Goal: Use online tool/utility: Utilize a website feature to perform a specific function

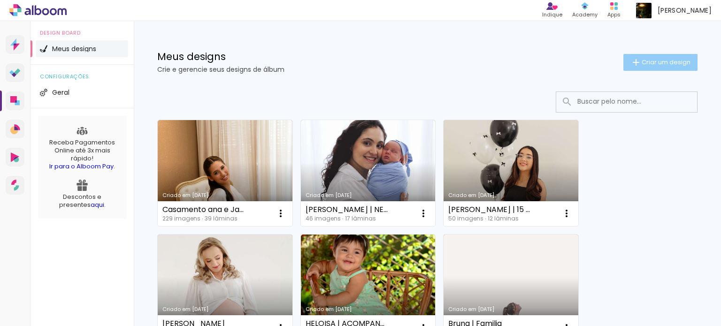
click at [642, 61] on span "Criar um design" at bounding box center [665, 62] width 49 height 6
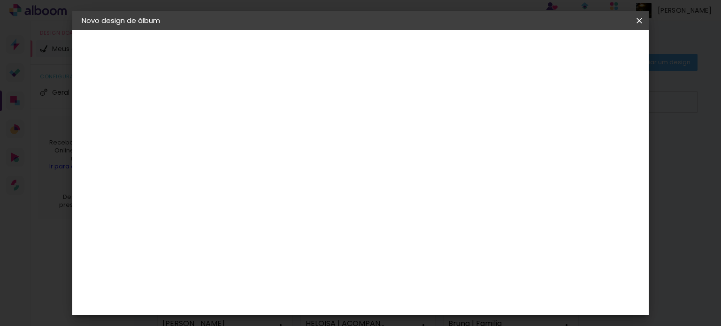
click at [235, 133] on div at bounding box center [235, 133] width 0 height 1
type input "ACOMPANHAMENTO LUIZA"
type paper-input "ACOMPANHAMENTO LUIZA"
click at [331, 55] on paper-button "Avançar" at bounding box center [308, 50] width 46 height 16
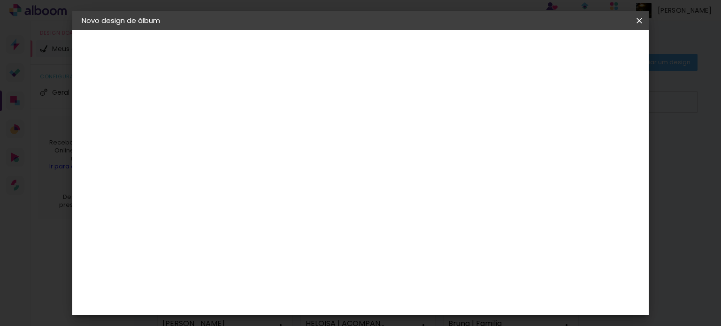
click at [251, 215] on div "Go image" at bounding box center [239, 222] width 23 height 15
click at [410, 56] on paper-button "Avançar" at bounding box center [387, 50] width 46 height 16
click at [272, 156] on input "text" at bounding box center [253, 163] width 37 height 15
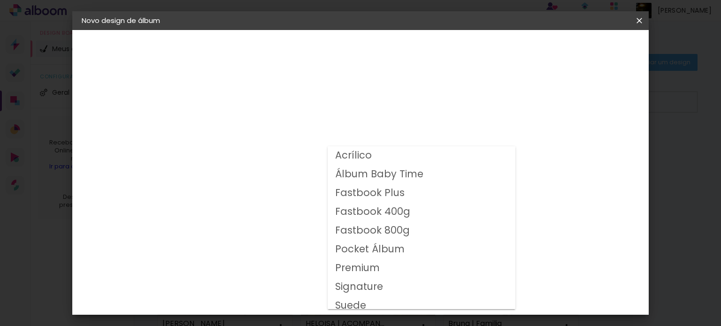
click at [0, 0] on slot "Fastbook 800g" at bounding box center [0, 0] width 0 height 0
type input "Fastbook 800g"
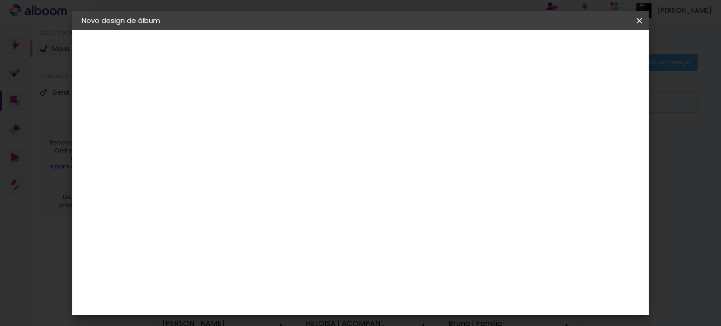
scroll to position [188, 0]
click at [298, 220] on span "20 × 20" at bounding box center [277, 235] width 44 height 30
click at [0, 0] on slot "Avançar" at bounding box center [0, 0] width 0 height 0
drag, startPoint x: 214, startPoint y: 98, endPoint x: 176, endPoint y: 108, distance: 38.8
click at [178, 30] on quentale-album-spec "Iniciar design Iniciar design" at bounding box center [360, 30] width 577 height 0
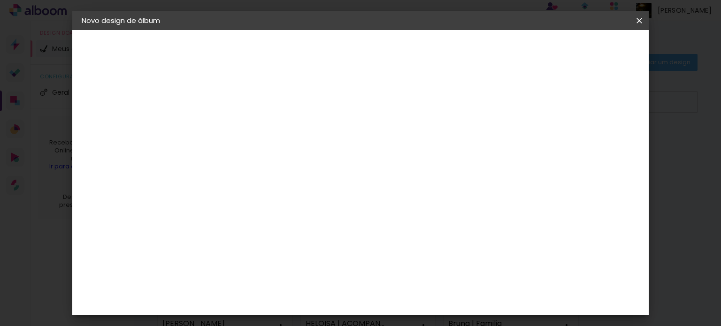
type input "1"
type paper-input "1"
click at [459, 48] on span "Iniciar design" at bounding box center [437, 49] width 43 height 7
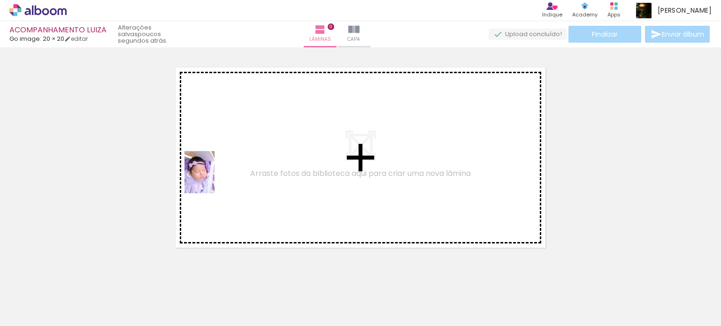
drag, startPoint x: 119, startPoint y: 277, endPoint x: 182, endPoint y: 254, distance: 67.4
click at [223, 174] on quentale-workspace at bounding box center [360, 163] width 721 height 326
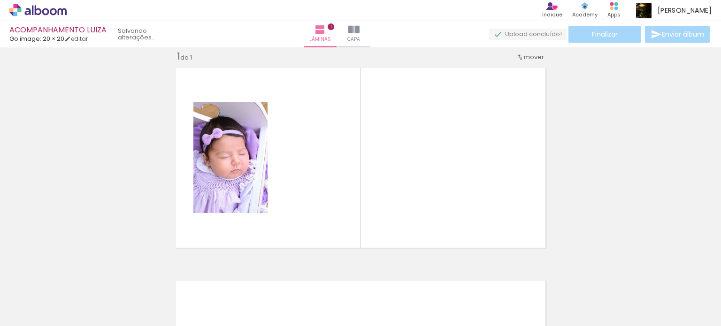
scroll to position [12, 0]
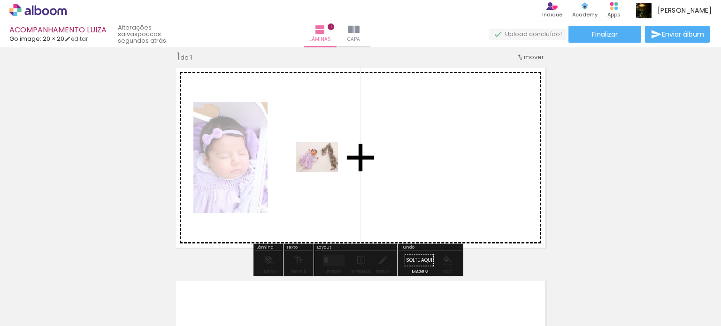
drag, startPoint x: 159, startPoint y: 294, endPoint x: 256, endPoint y: 240, distance: 110.3
click at [323, 171] on quentale-workspace at bounding box center [360, 163] width 721 height 326
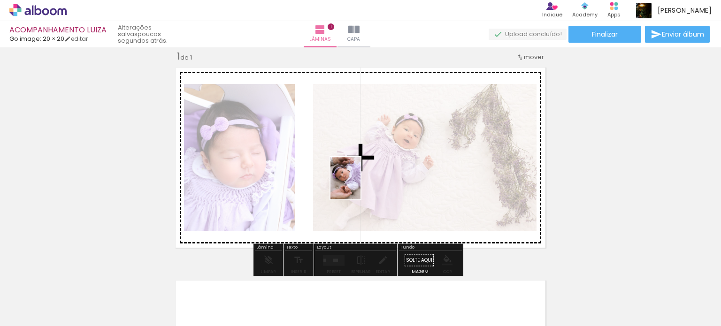
drag, startPoint x: 212, startPoint y: 290, endPoint x: 359, endPoint y: 185, distance: 180.7
click at [359, 185] on quentale-workspace at bounding box center [360, 163] width 721 height 326
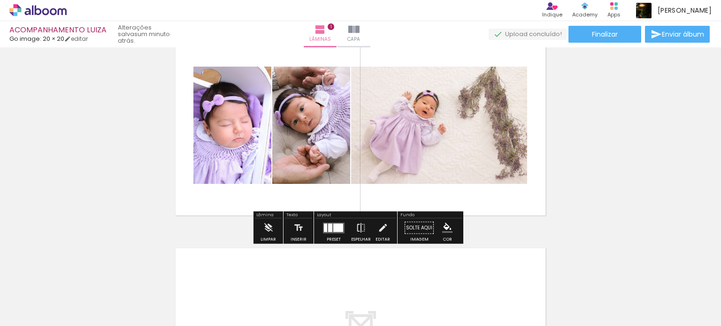
scroll to position [59, 0]
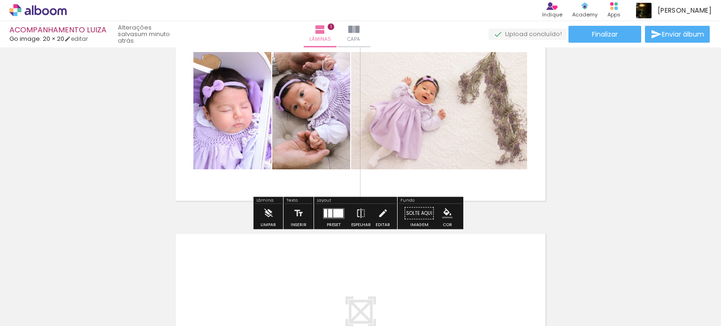
click at [338, 213] on div at bounding box center [338, 213] width 10 height 8
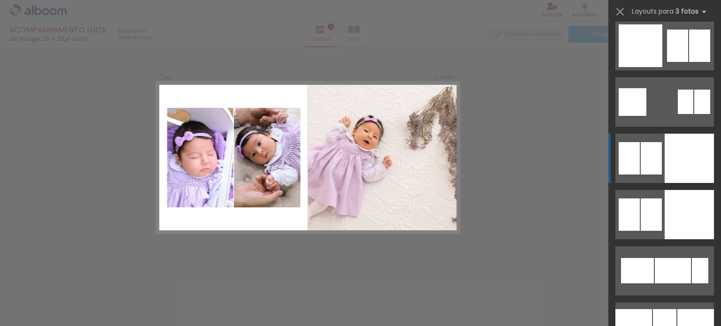
scroll to position [2486, 0]
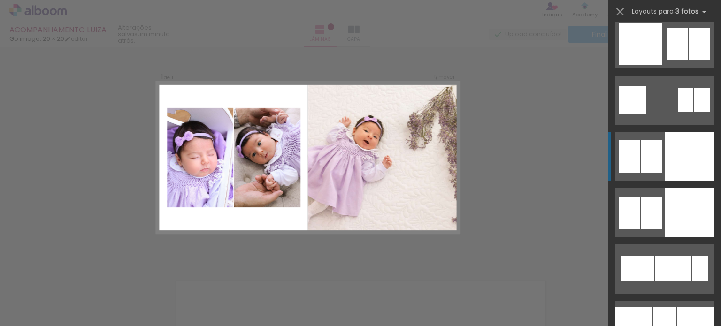
click at [685, 150] on div at bounding box center [688, 156] width 49 height 49
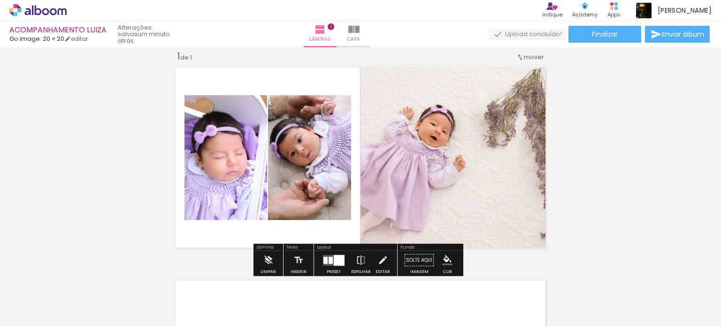
click at [335, 261] on div at bounding box center [339, 260] width 11 height 11
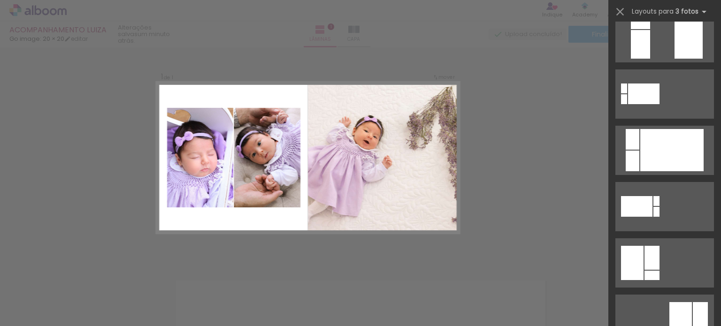
scroll to position [0, 0]
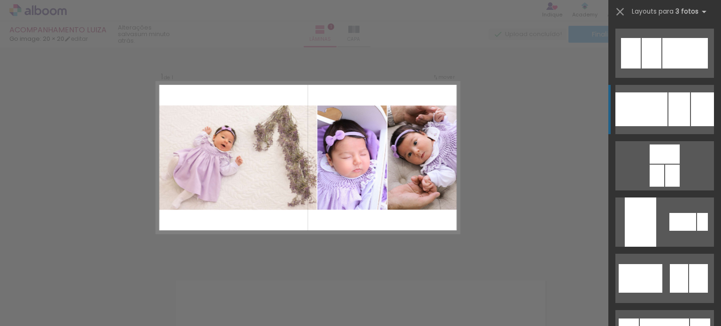
click at [690, 104] on div at bounding box center [701, 109] width 23 height 34
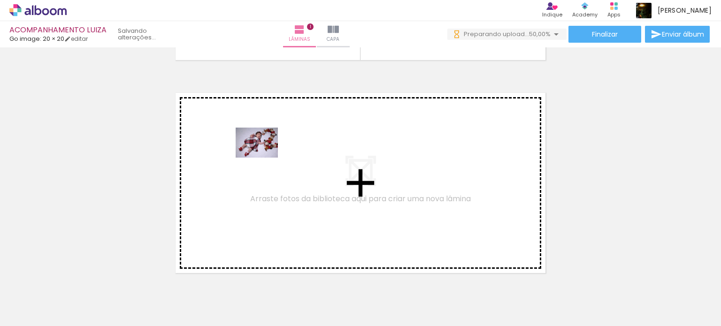
drag, startPoint x: 258, startPoint y: 298, endPoint x: 264, endPoint y: 156, distance: 142.2
click at [264, 156] on quentale-workspace at bounding box center [360, 163] width 721 height 326
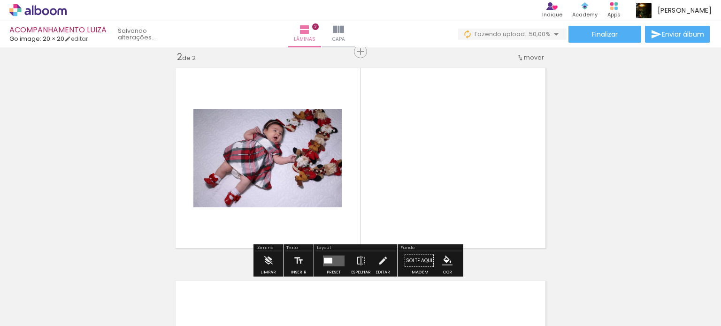
scroll to position [225, 0]
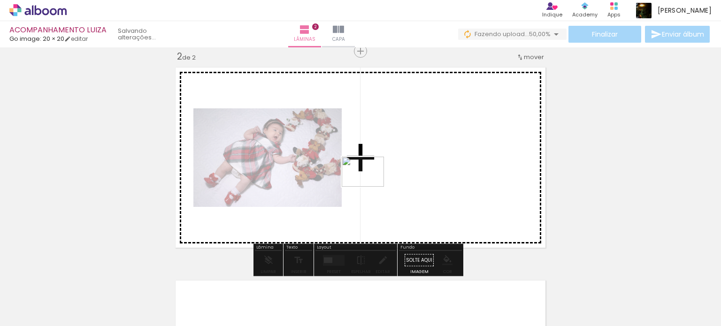
drag, startPoint x: 328, startPoint y: 258, endPoint x: 372, endPoint y: 177, distance: 91.9
click at [372, 177] on quentale-workspace at bounding box center [360, 163] width 721 height 326
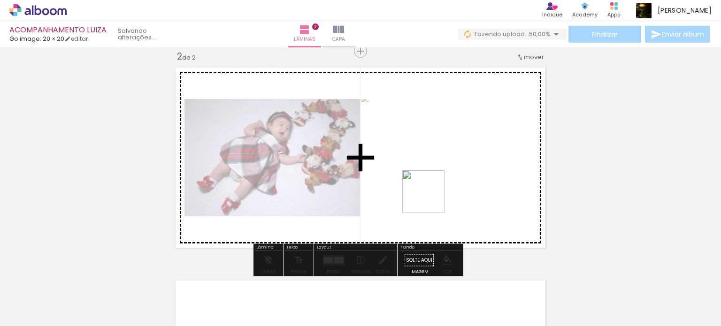
drag, startPoint x: 374, startPoint y: 273, endPoint x: 437, endPoint y: 182, distance: 110.6
click at [437, 182] on quentale-workspace at bounding box center [360, 163] width 721 height 326
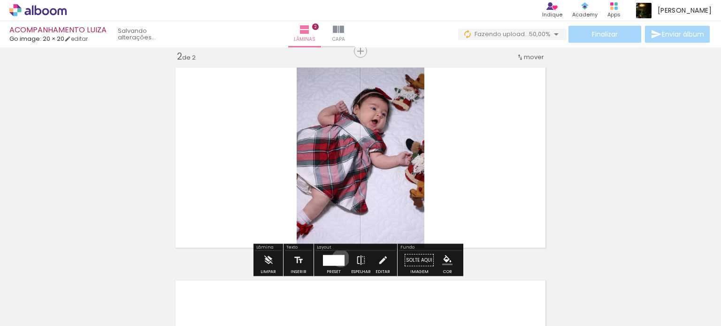
click at [338, 258] on div at bounding box center [334, 260] width 16 height 11
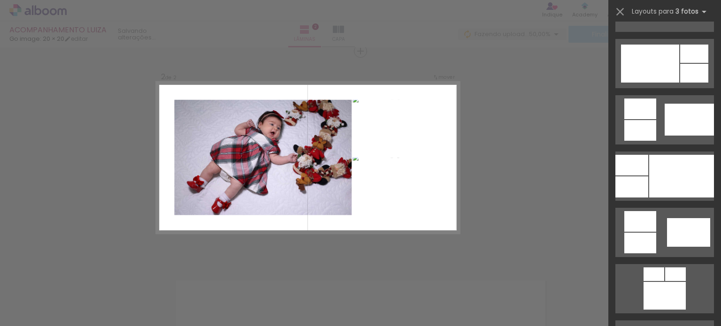
scroll to position [704, 0]
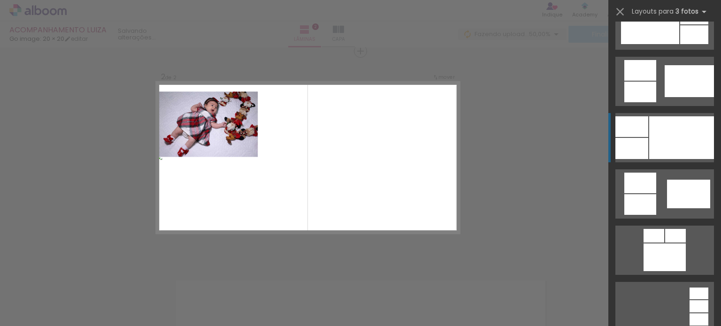
click at [687, 133] on div at bounding box center [681, 137] width 65 height 43
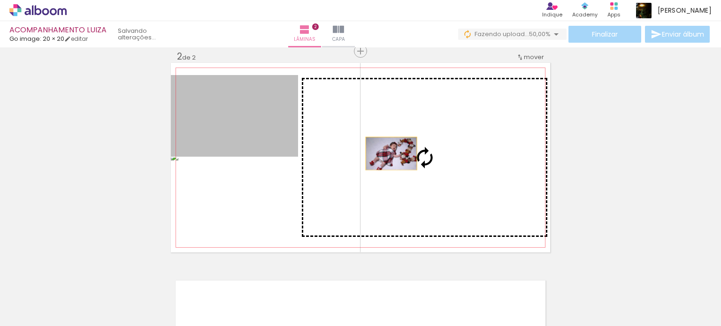
drag, startPoint x: 303, startPoint y: 135, endPoint x: 392, endPoint y: 153, distance: 91.1
click at [0, 0] on slot at bounding box center [0, 0] width 0 height 0
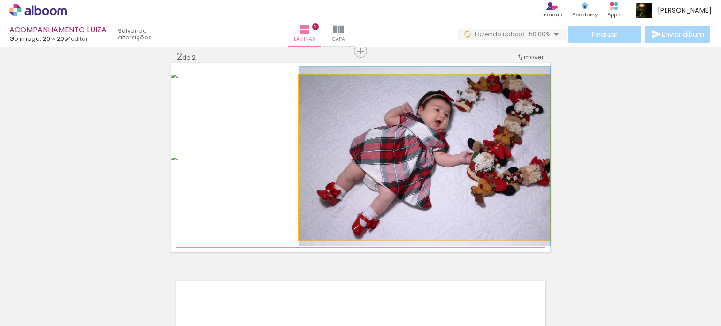
drag, startPoint x: 473, startPoint y: 167, endPoint x: 468, endPoint y: 167, distance: 4.8
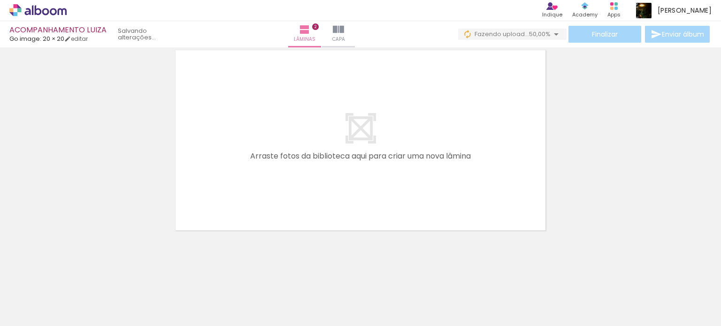
scroll to position [0, 0]
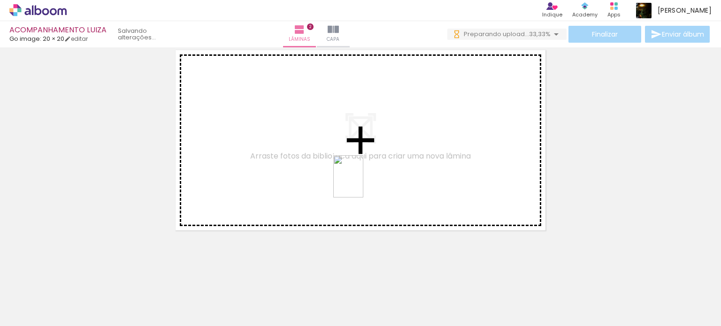
drag, startPoint x: 391, startPoint y: 257, endPoint x: 421, endPoint y: 207, distance: 57.8
click at [362, 174] on quentale-workspace at bounding box center [360, 163] width 721 height 326
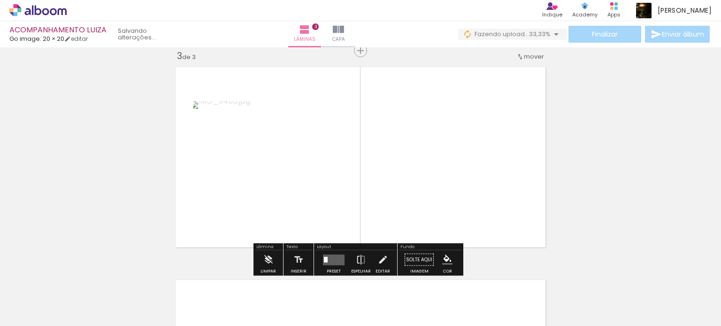
scroll to position [438, 0]
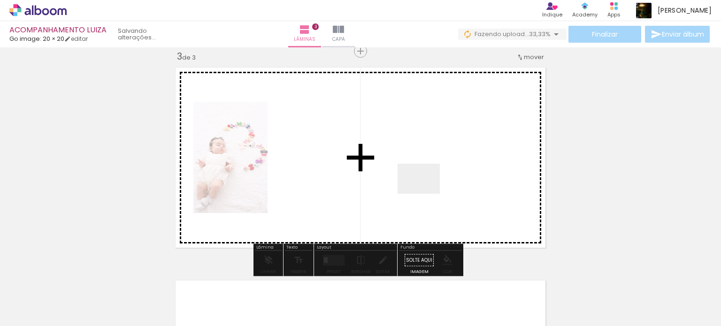
drag, startPoint x: 441, startPoint y: 263, endPoint x: 426, endPoint y: 191, distance: 73.2
click at [426, 191] on quentale-workspace at bounding box center [360, 163] width 721 height 326
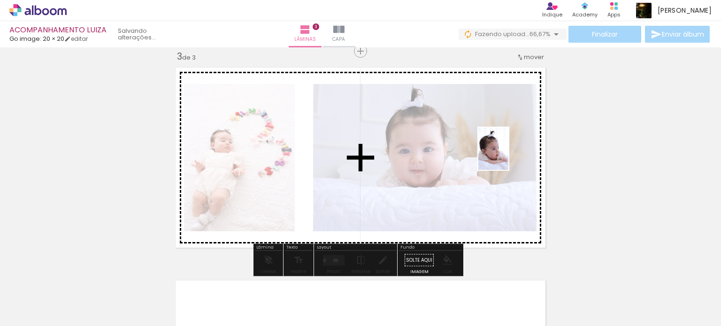
drag, startPoint x: 513, startPoint y: 264, endPoint x: 506, endPoint y: 156, distance: 108.6
click at [506, 156] on quentale-workspace at bounding box center [360, 163] width 721 height 326
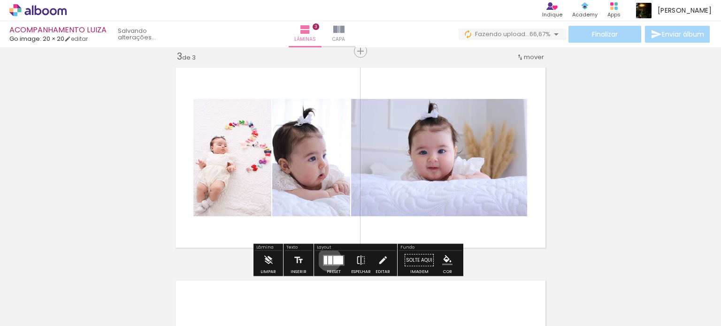
click at [328, 259] on div at bounding box center [330, 260] width 4 height 8
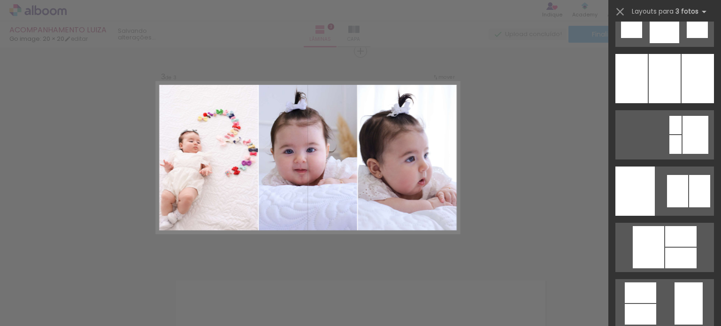
scroll to position [3893, 0]
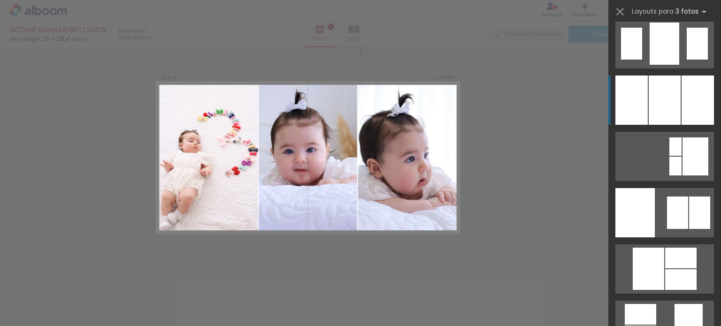
click at [670, 92] on div at bounding box center [664, 100] width 32 height 49
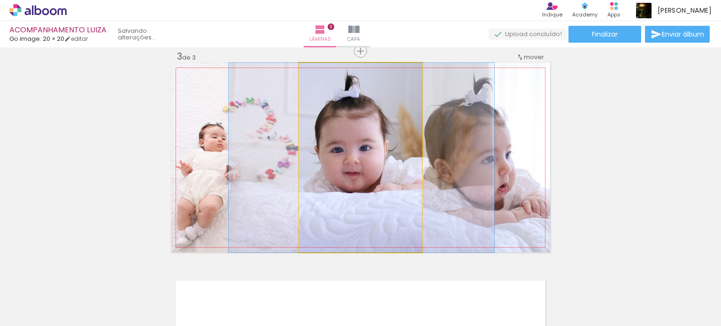
drag, startPoint x: 380, startPoint y: 161, endPoint x: 381, endPoint y: 171, distance: 10.4
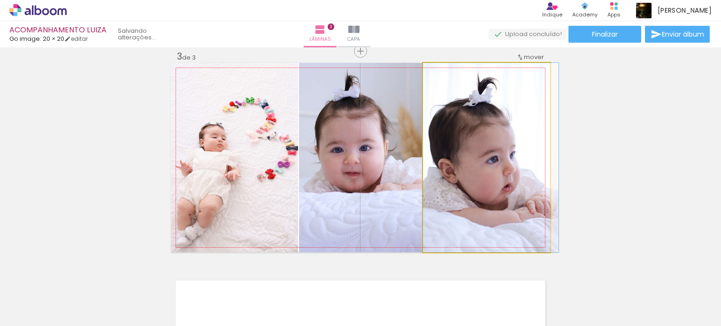
drag, startPoint x: 492, startPoint y: 165, endPoint x: 241, endPoint y: 169, distance: 251.5
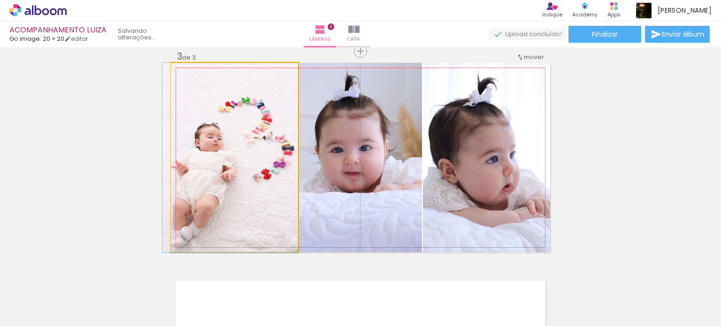
drag, startPoint x: 230, startPoint y: 167, endPoint x: 225, endPoint y: 170, distance: 6.1
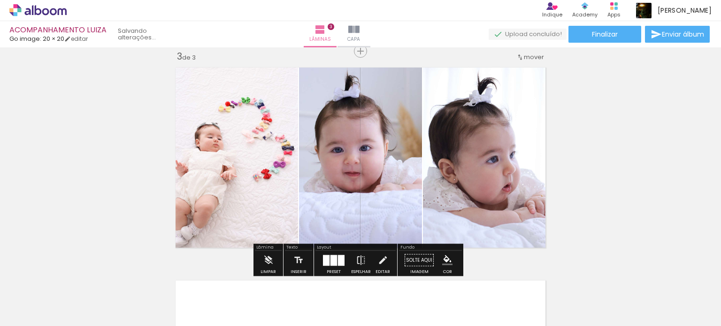
click at [333, 256] on div at bounding box center [333, 260] width 7 height 11
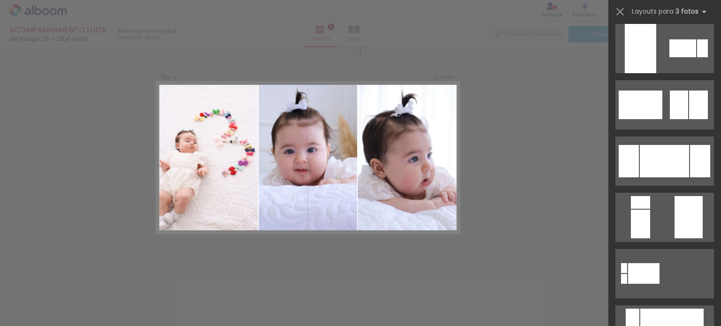
scroll to position [254, 0]
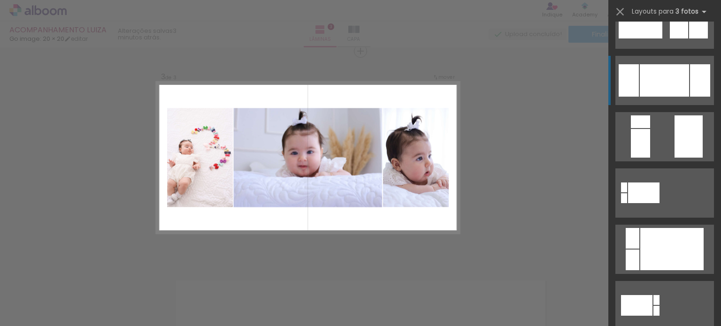
click at [674, 76] on div at bounding box center [663, 80] width 49 height 32
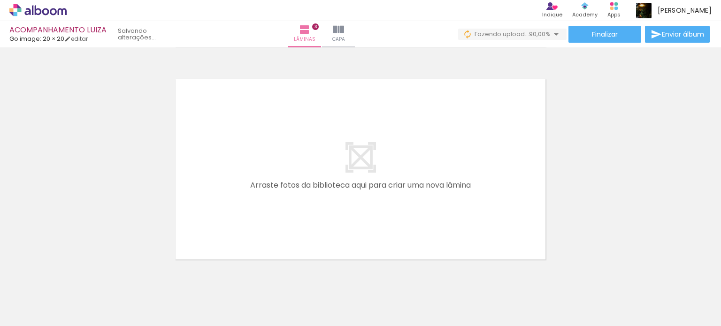
scroll to position [668, 0]
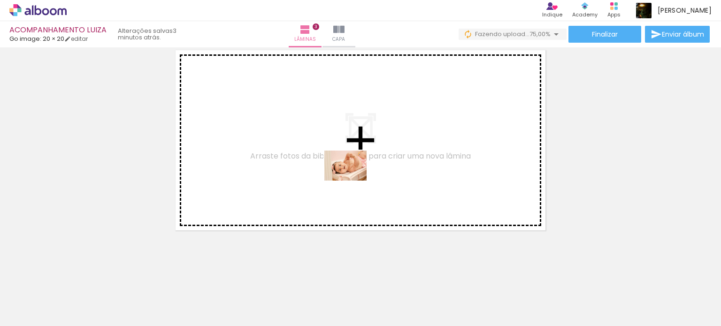
drag, startPoint x: 424, startPoint y: 222, endPoint x: 334, endPoint y: 161, distance: 108.4
click at [334, 161] on quentale-workspace at bounding box center [360, 163] width 721 height 326
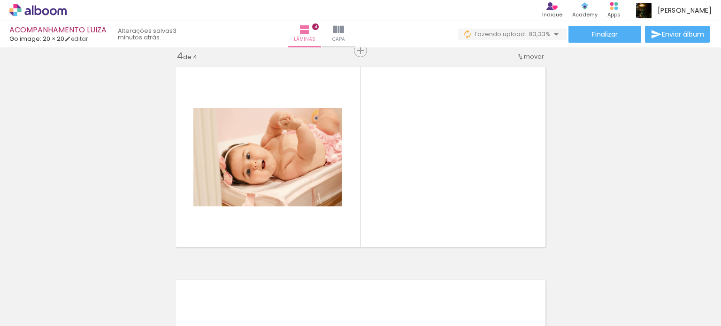
scroll to position [651, 0]
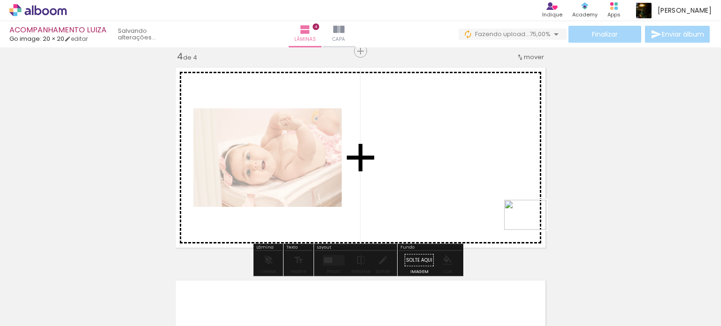
drag, startPoint x: 628, startPoint y: 295, endPoint x: 508, endPoint y: 195, distance: 155.6
click at [508, 195] on quentale-workspace at bounding box center [360, 163] width 721 height 326
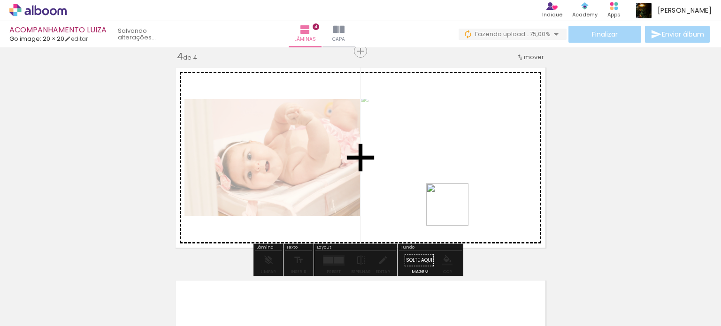
drag, startPoint x: 599, startPoint y: 263, endPoint x: 418, endPoint y: 188, distance: 195.0
click at [418, 188] on quentale-workspace at bounding box center [360, 163] width 721 height 326
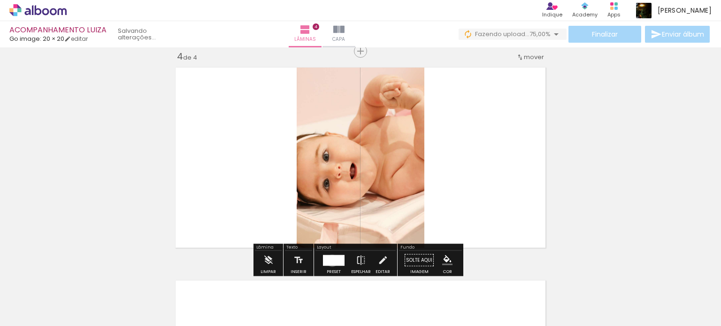
click at [330, 260] on div at bounding box center [334, 260] width 16 height 11
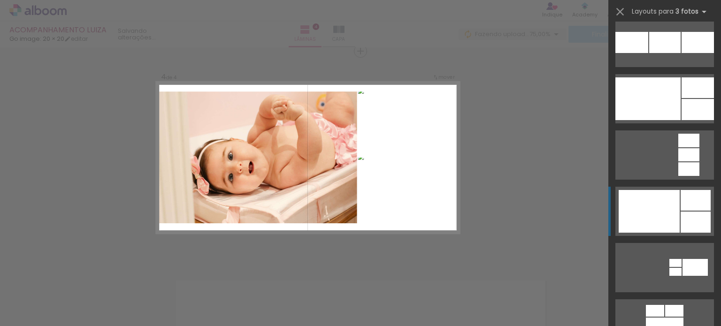
scroll to position [1454, 0]
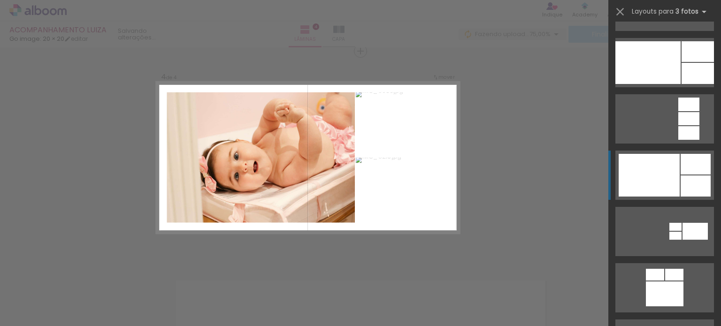
click at [675, 179] on div at bounding box center [648, 175] width 61 height 43
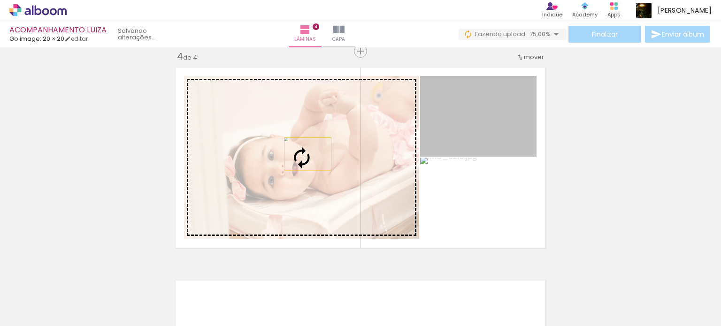
drag, startPoint x: 497, startPoint y: 132, endPoint x: 304, endPoint y: 154, distance: 194.5
click at [0, 0] on slot at bounding box center [0, 0] width 0 height 0
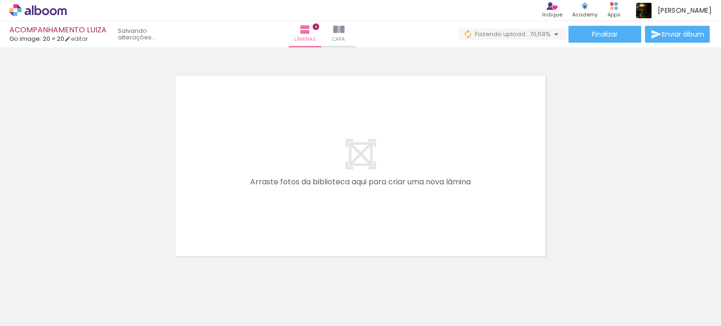
scroll to position [881, 0]
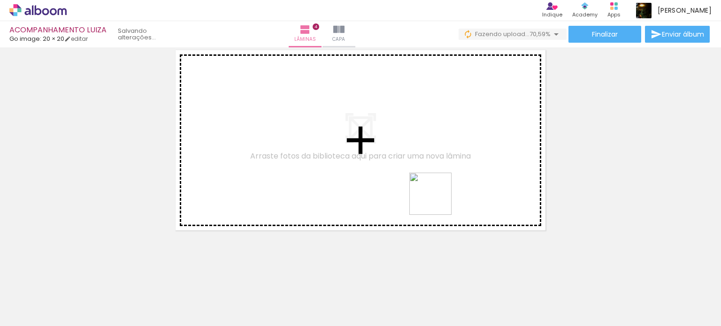
drag, startPoint x: 479, startPoint y: 291, endPoint x: 435, endPoint y: 187, distance: 112.7
click at [426, 180] on quentale-workspace at bounding box center [360, 163] width 721 height 326
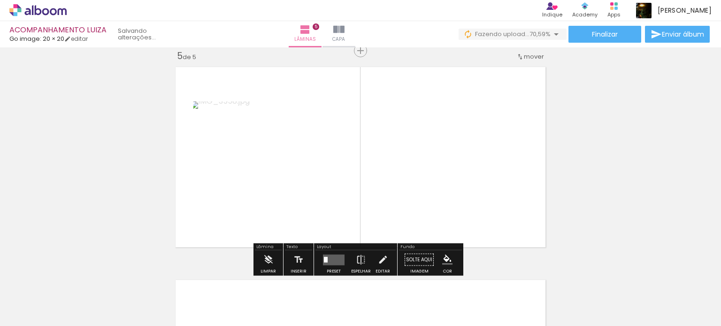
scroll to position [864, 0]
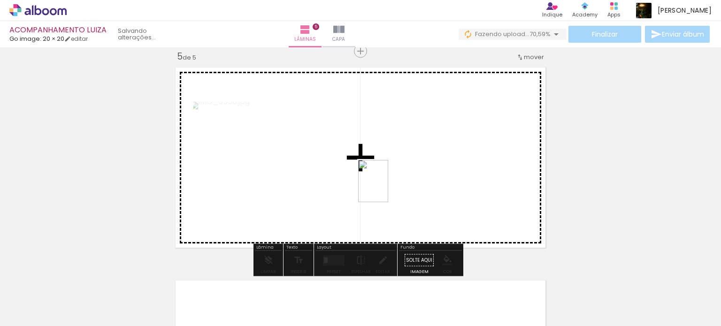
drag, startPoint x: 450, startPoint y: 247, endPoint x: 387, endPoint y: 189, distance: 85.6
click at [386, 188] on quentale-workspace at bounding box center [360, 163] width 721 height 326
drag, startPoint x: 584, startPoint y: 307, endPoint x: 441, endPoint y: 151, distance: 211.5
click at [426, 132] on quentale-workspace at bounding box center [360, 163] width 721 height 326
drag, startPoint x: 605, startPoint y: 280, endPoint x: 439, endPoint y: 182, distance: 193.2
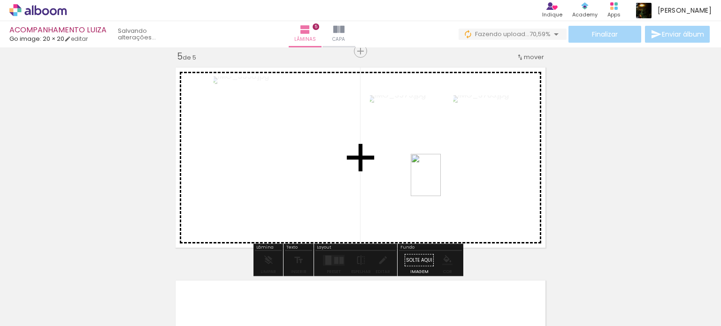
click at [439, 182] on quentale-workspace at bounding box center [360, 163] width 721 height 326
drag, startPoint x: 685, startPoint y: 300, endPoint x: 422, endPoint y: 174, distance: 291.6
click at [422, 174] on quentale-workspace at bounding box center [360, 163] width 721 height 326
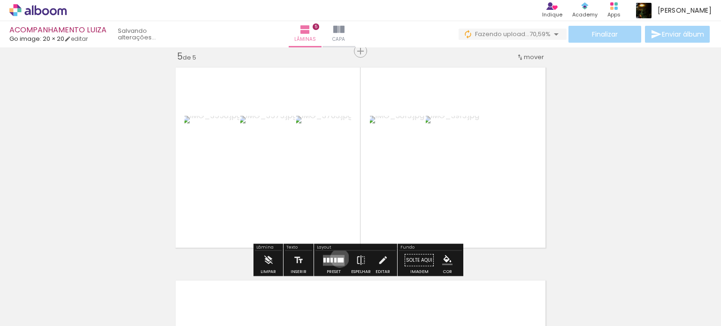
click at [337, 258] on div at bounding box center [340, 260] width 6 height 5
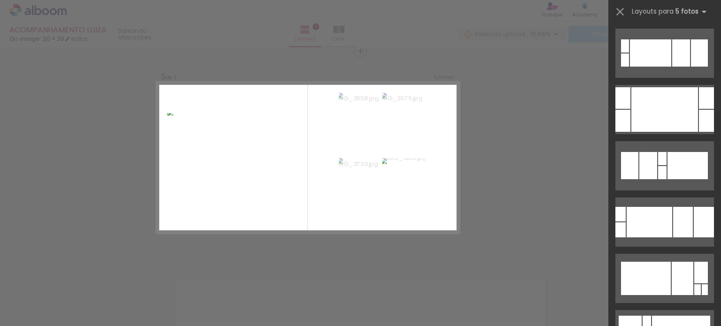
scroll to position [281, 0]
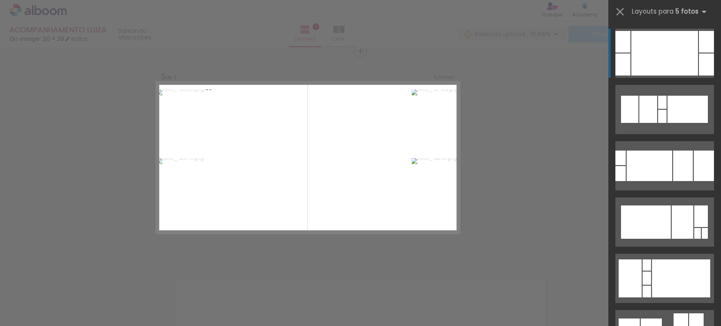
click at [679, 70] on div at bounding box center [664, 53] width 67 height 45
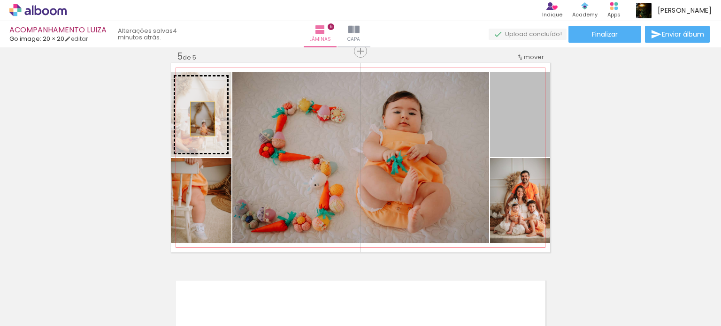
drag, startPoint x: 508, startPoint y: 133, endPoint x: 199, endPoint y: 119, distance: 309.9
click at [0, 0] on slot at bounding box center [0, 0] width 0 height 0
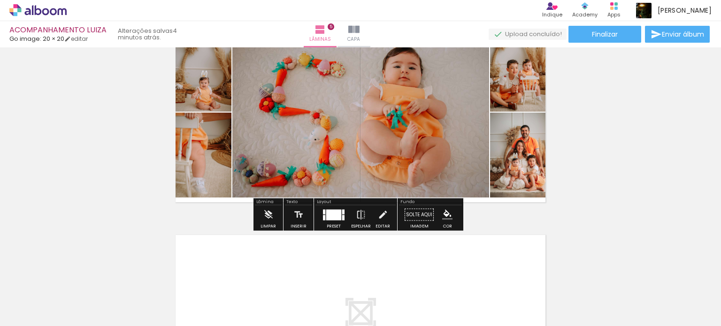
scroll to position [910, 0]
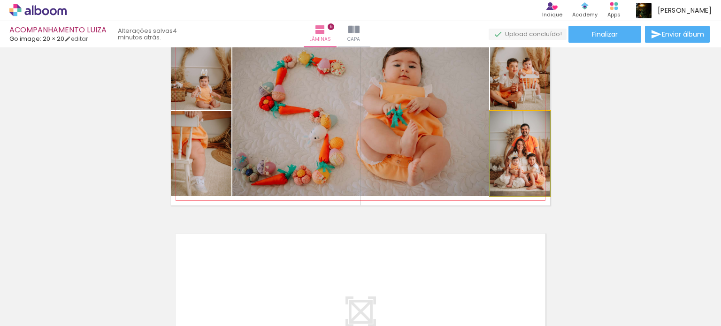
drag, startPoint x: 523, startPoint y: 154, endPoint x: 510, endPoint y: 157, distance: 13.3
drag, startPoint x: 523, startPoint y: 91, endPoint x: 516, endPoint y: 94, distance: 7.4
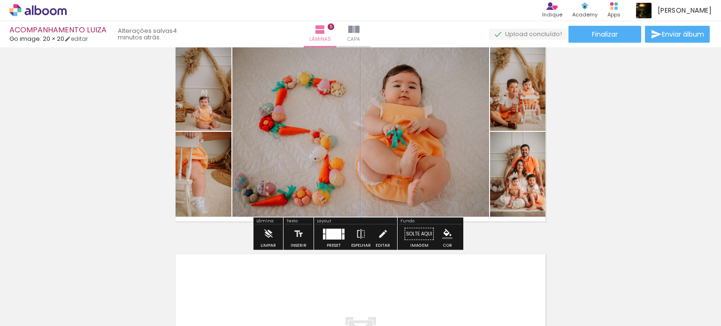
scroll to position [864, 0]
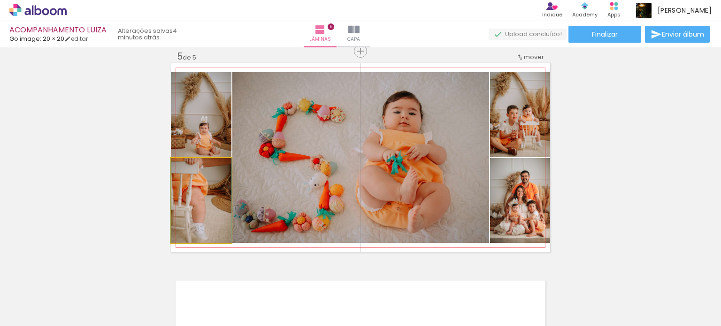
drag, startPoint x: 202, startPoint y: 195, endPoint x: 220, endPoint y: 165, distance: 35.6
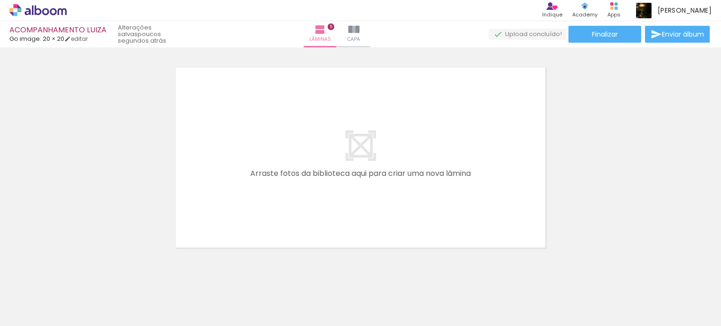
scroll to position [1094, 0]
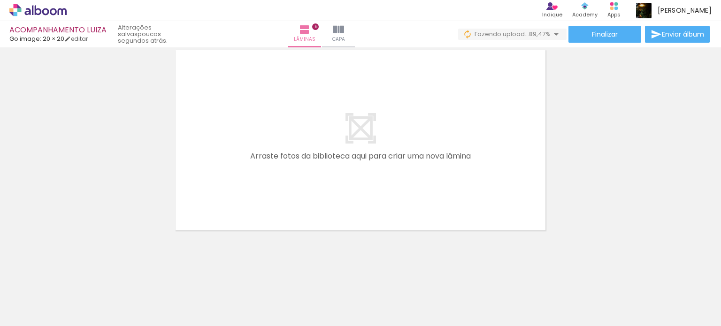
scroll to position [0, 357]
click at [683, 293] on div at bounding box center [683, 294] width 46 height 33
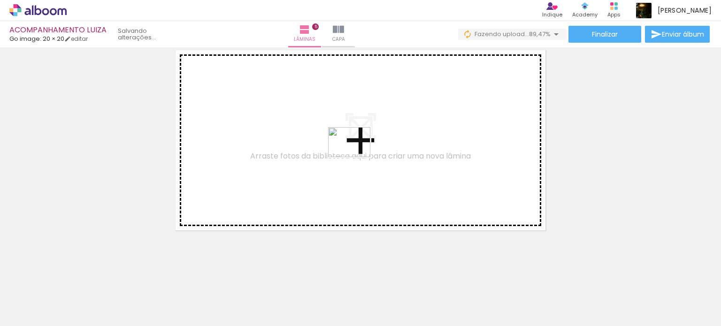
drag, startPoint x: 422, startPoint y: 205, endPoint x: 356, endPoint y: 155, distance: 82.5
click at [356, 155] on quentale-workspace at bounding box center [360, 163] width 721 height 326
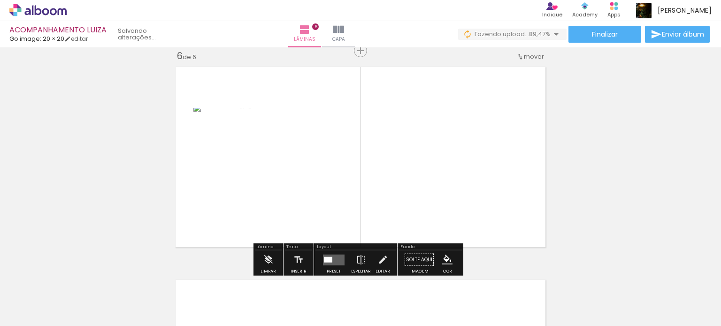
scroll to position [1077, 0]
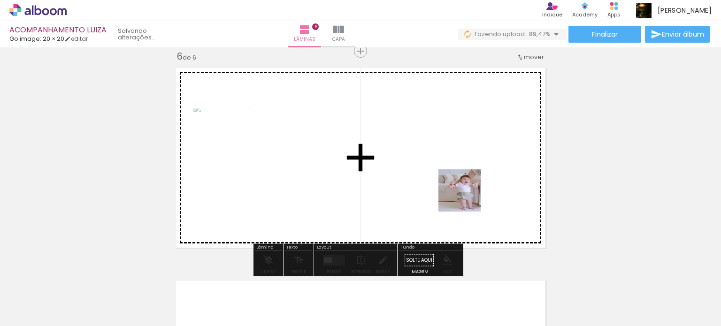
drag, startPoint x: 544, startPoint y: 228, endPoint x: 449, endPoint y: 186, distance: 103.3
click at [449, 184] on quentale-workspace at bounding box center [360, 163] width 721 height 326
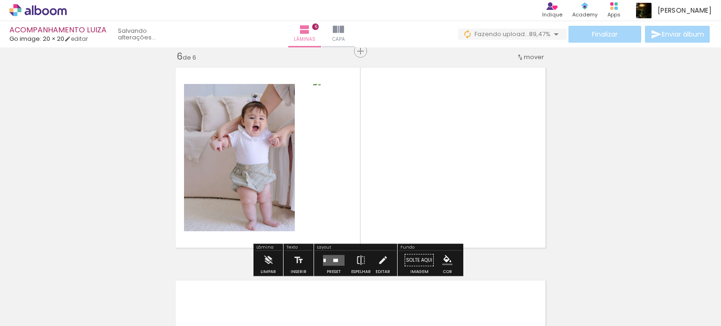
click at [336, 253] on div at bounding box center [333, 260] width 25 height 19
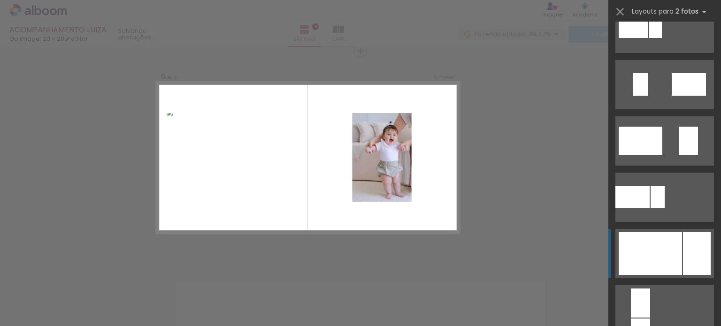
scroll to position [375, 0]
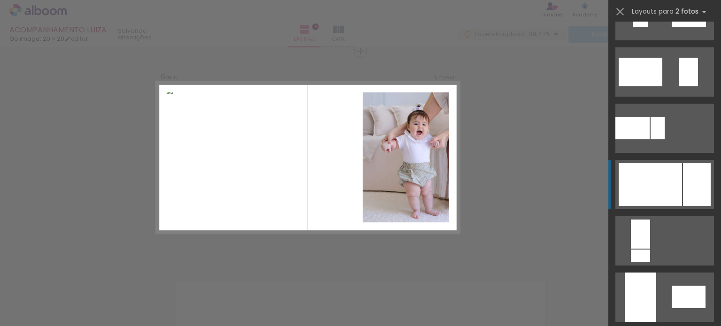
click at [669, 176] on div at bounding box center [649, 184] width 63 height 43
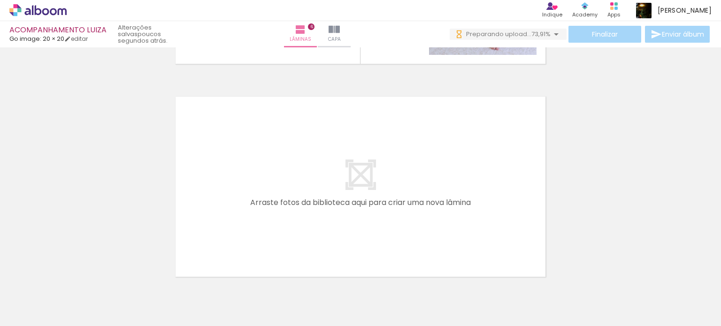
scroll to position [0, 567]
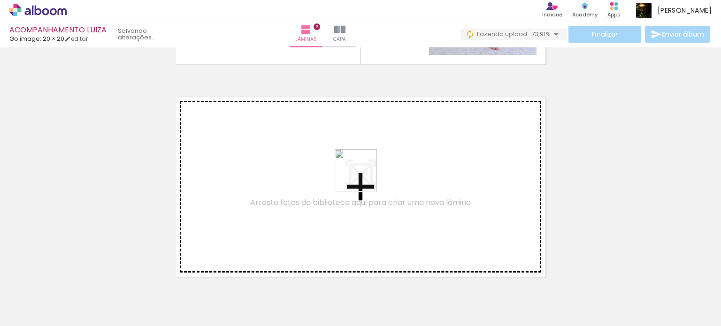
drag, startPoint x: 388, startPoint y: 191, endPoint x: 361, endPoint y: 176, distance: 31.3
click at [361, 176] on quentale-workspace at bounding box center [360, 163] width 721 height 326
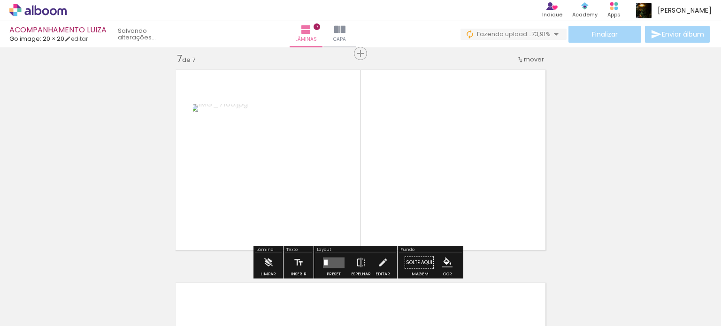
scroll to position [1290, 0]
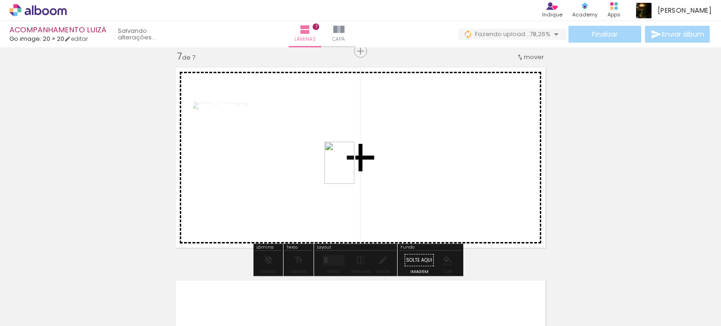
drag, startPoint x: 572, startPoint y: 302, endPoint x: 363, endPoint y: 168, distance: 248.3
click at [323, 156] on quentale-workspace at bounding box center [360, 163] width 721 height 326
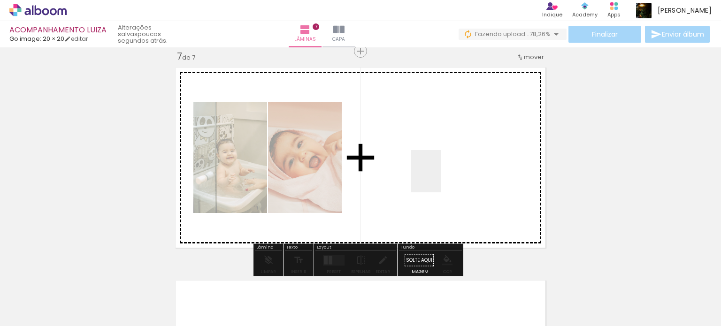
drag, startPoint x: 560, startPoint y: 243, endPoint x: 437, endPoint y: 176, distance: 139.8
click at [437, 176] on quentale-workspace at bounding box center [360, 163] width 721 height 326
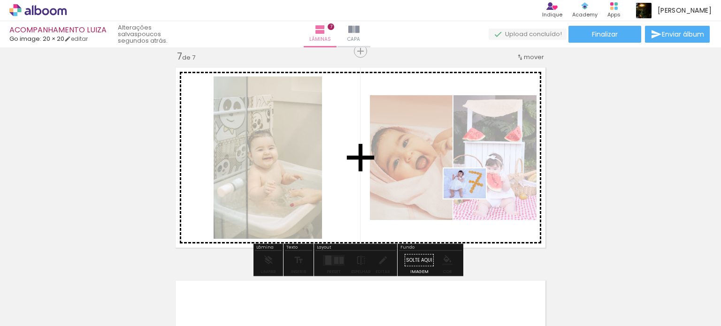
drag, startPoint x: 680, startPoint y: 292, endPoint x: 450, endPoint y: 185, distance: 253.7
click at [450, 185] on quentale-workspace at bounding box center [360, 163] width 721 height 326
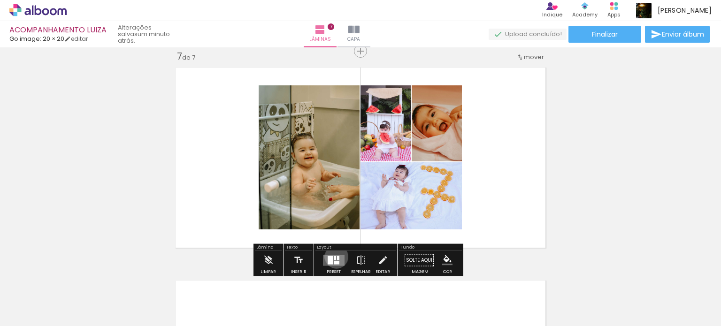
click at [334, 256] on quentale-layouter at bounding box center [334, 260] width 22 height 11
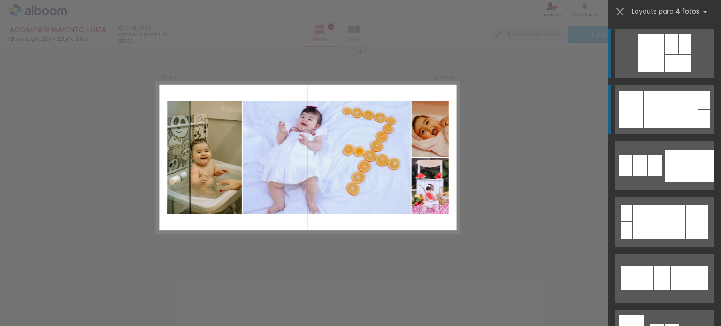
click at [667, 110] on div at bounding box center [670, 109] width 54 height 37
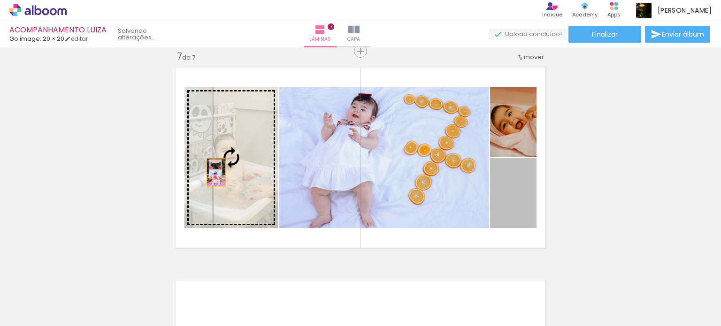
drag, startPoint x: 513, startPoint y: 193, endPoint x: 212, endPoint y: 172, distance: 300.9
click at [0, 0] on slot at bounding box center [0, 0] width 0 height 0
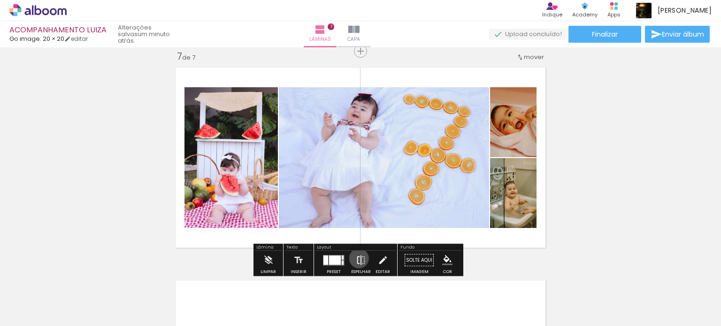
click at [357, 258] on iron-icon at bounding box center [361, 260] width 10 height 19
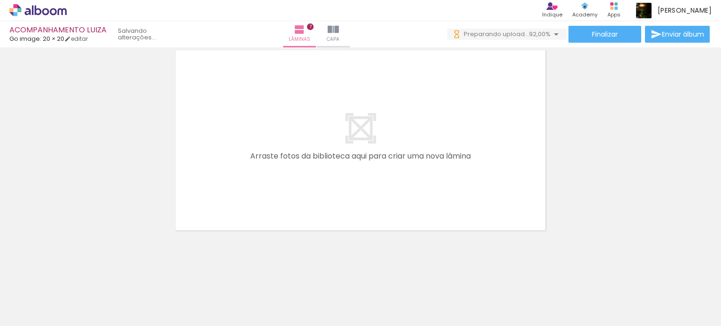
scroll to position [0, 725]
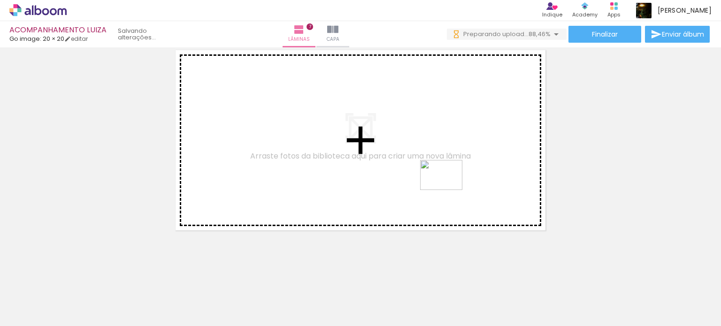
drag, startPoint x: 588, startPoint y: 300, endPoint x: 457, endPoint y: 180, distance: 177.3
click at [437, 173] on quentale-workspace at bounding box center [360, 163] width 721 height 326
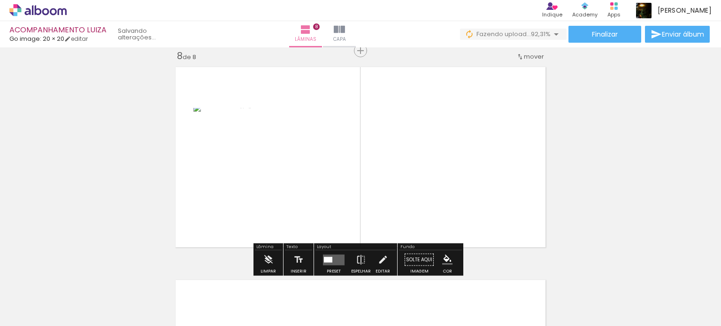
scroll to position [1502, 0]
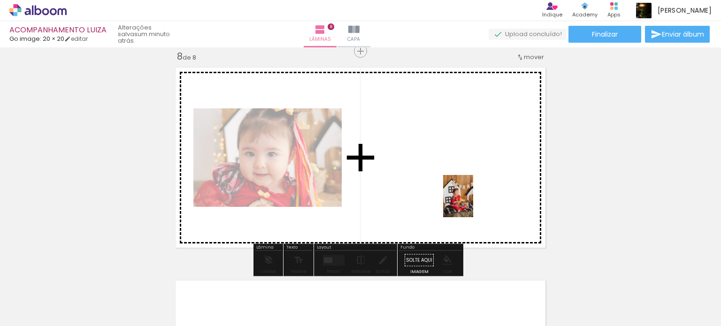
drag, startPoint x: 621, startPoint y: 292, endPoint x: 492, endPoint y: 198, distance: 159.4
click at [462, 185] on quentale-workspace at bounding box center [360, 163] width 721 height 326
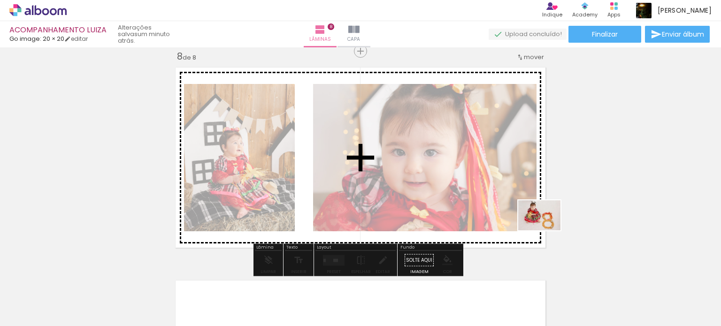
drag, startPoint x: 675, startPoint y: 297, endPoint x: 522, endPoint y: 205, distance: 179.2
click at [522, 205] on quentale-workspace at bounding box center [360, 163] width 721 height 326
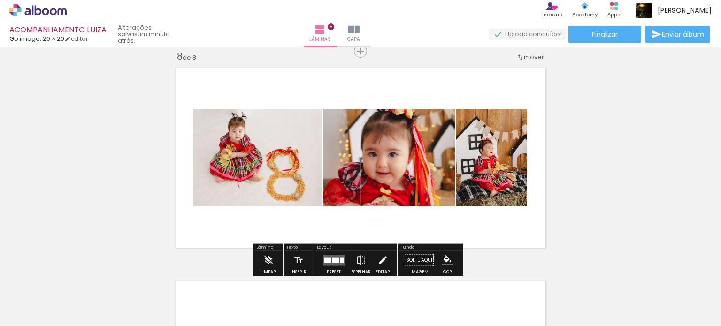
click at [332, 259] on div at bounding box center [335, 260] width 7 height 6
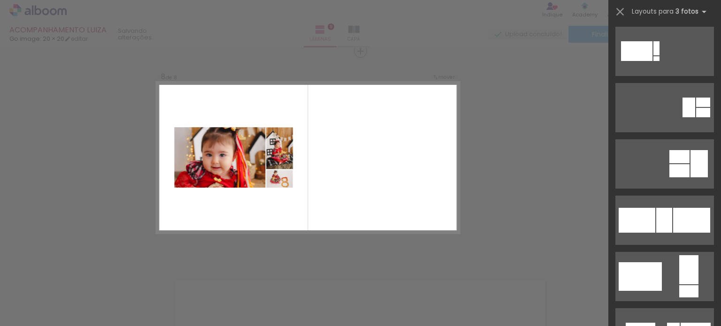
scroll to position [610, 0]
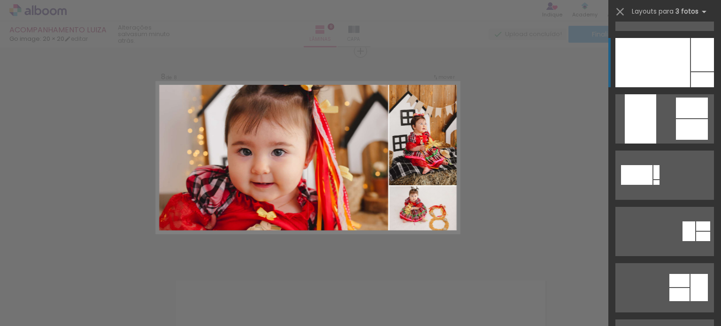
click at [696, 74] on div at bounding box center [701, 79] width 23 height 15
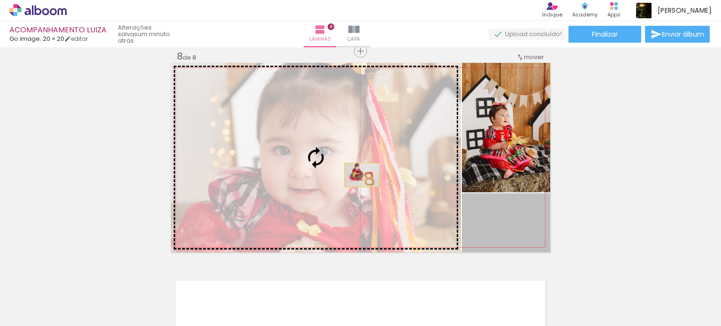
drag, startPoint x: 518, startPoint y: 218, endPoint x: 358, endPoint y: 175, distance: 165.6
click at [0, 0] on slot at bounding box center [0, 0] width 0 height 0
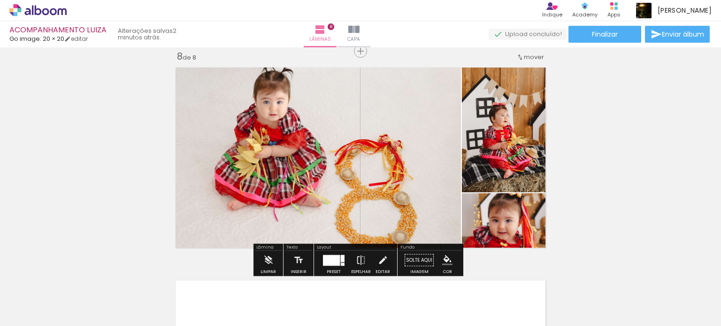
click at [336, 258] on quentale-layouter at bounding box center [334, 260] width 22 height 11
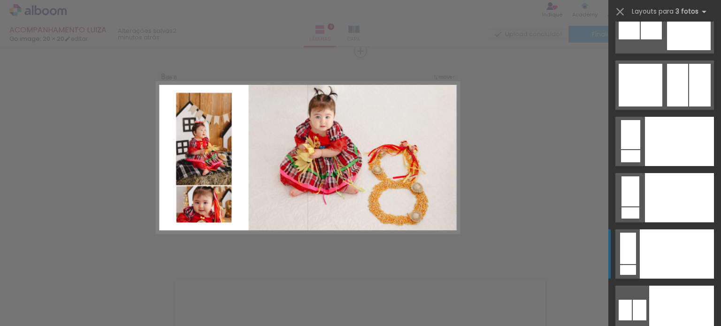
scroll to position [10043, 0]
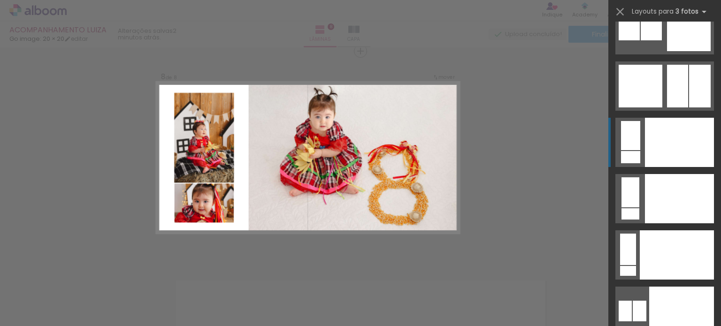
click at [634, 147] on div at bounding box center [630, 135] width 19 height 29
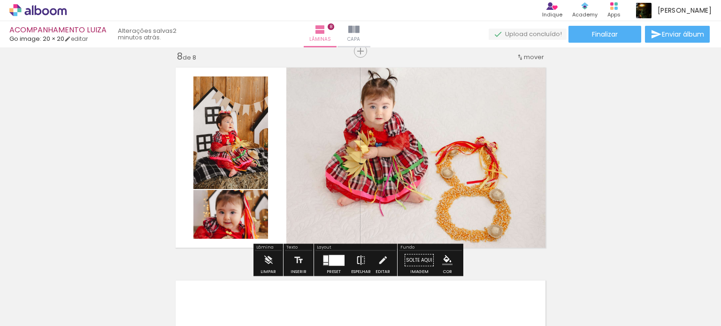
click at [360, 260] on iron-icon at bounding box center [361, 260] width 10 height 19
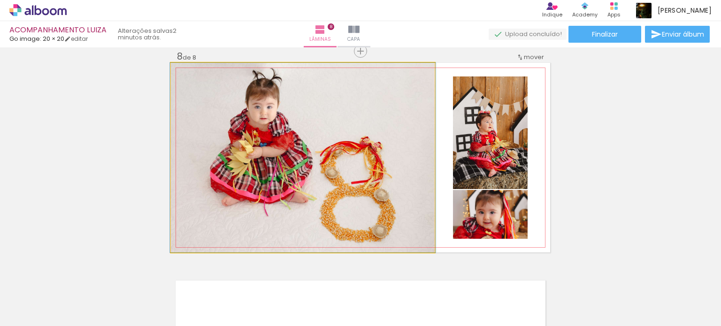
drag, startPoint x: 387, startPoint y: 188, endPoint x: 387, endPoint y: 180, distance: 8.0
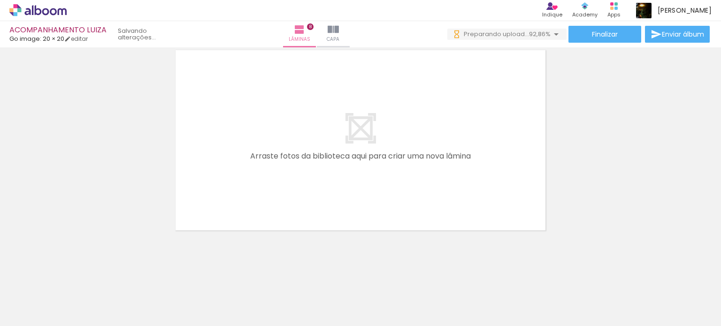
scroll to position [0, 0]
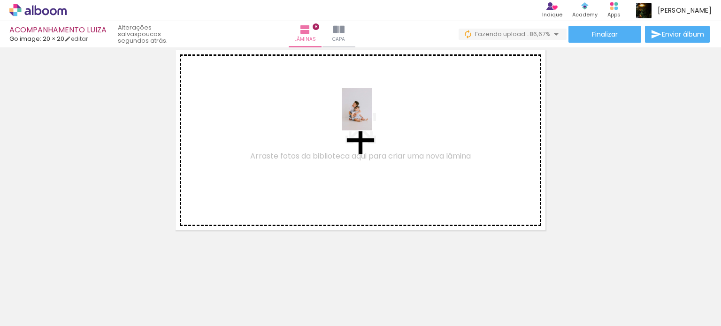
drag, startPoint x: 531, startPoint y: 298, endPoint x: 415, endPoint y: 152, distance: 186.6
click at [371, 118] on quentale-workspace at bounding box center [360, 163] width 721 height 326
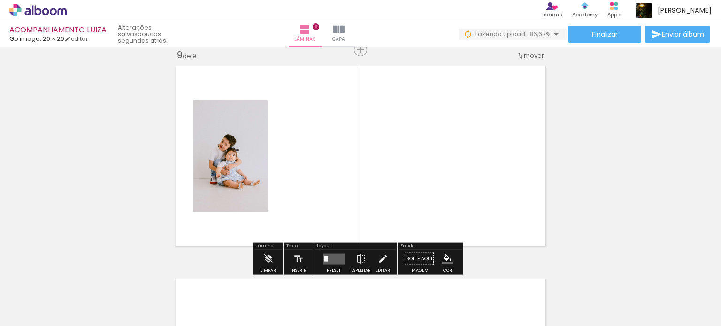
scroll to position [1715, 0]
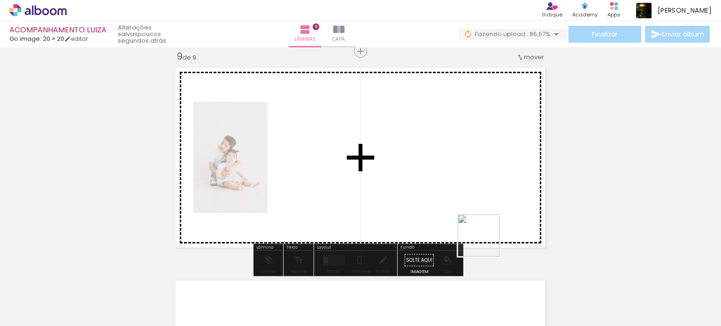
drag, startPoint x: 511, startPoint y: 260, endPoint x: 404, endPoint y: 182, distance: 132.7
click at [404, 182] on quentale-workspace at bounding box center [360, 163] width 721 height 326
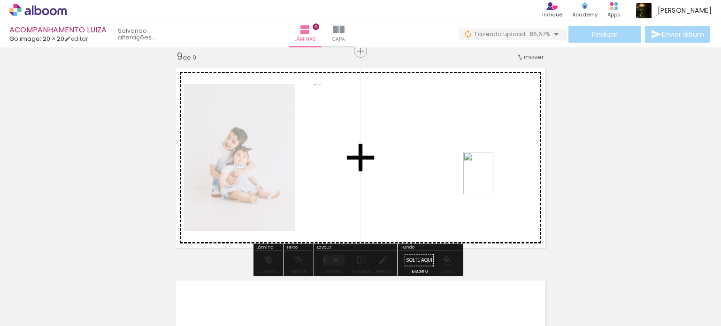
drag, startPoint x: 605, startPoint y: 280, endPoint x: 513, endPoint y: 190, distance: 129.0
click at [493, 170] on quentale-workspace at bounding box center [360, 163] width 721 height 326
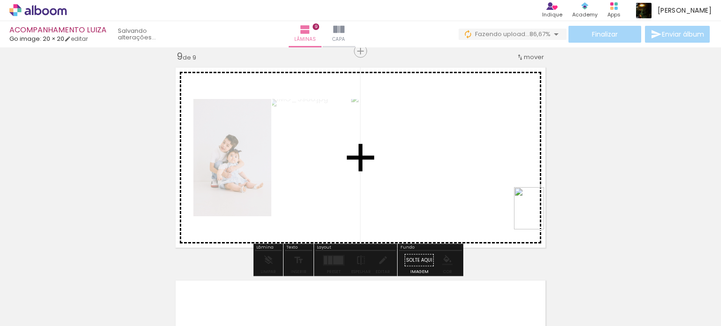
drag, startPoint x: 602, startPoint y: 251, endPoint x: 503, endPoint y: 186, distance: 118.9
click at [512, 191] on quentale-workspace at bounding box center [360, 163] width 721 height 326
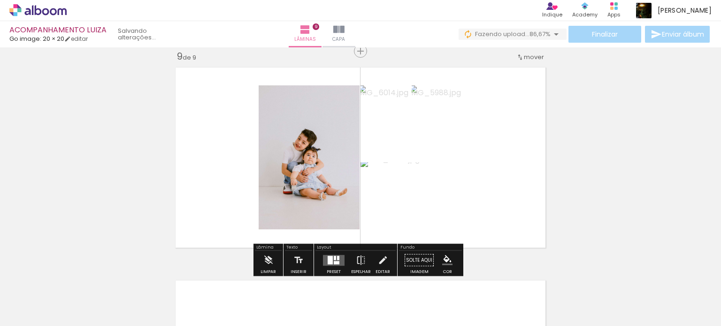
click at [327, 257] on div at bounding box center [329, 260] width 5 height 8
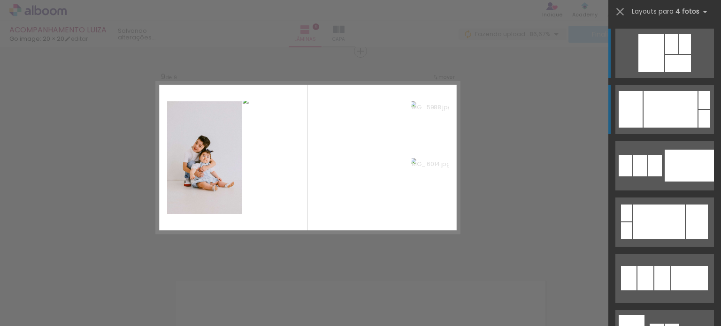
click at [675, 116] on div at bounding box center [670, 109] width 54 height 37
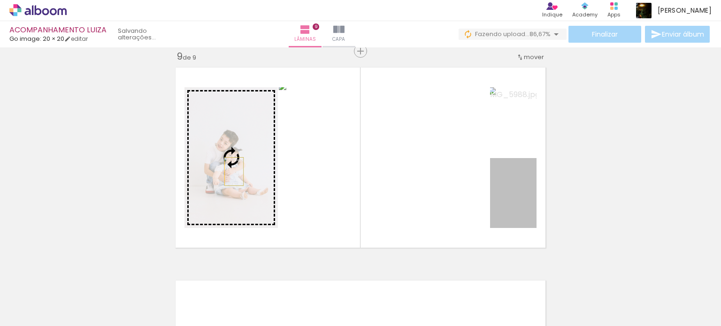
drag, startPoint x: 513, startPoint y: 211, endPoint x: 230, endPoint y: 171, distance: 285.6
click at [0, 0] on slot at bounding box center [0, 0] width 0 height 0
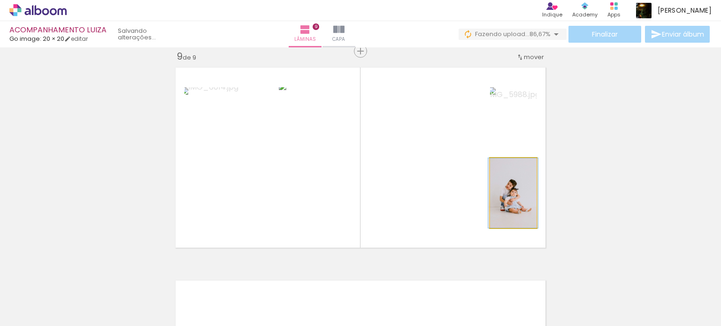
click at [518, 202] on quentale-photo at bounding box center [513, 193] width 46 height 70
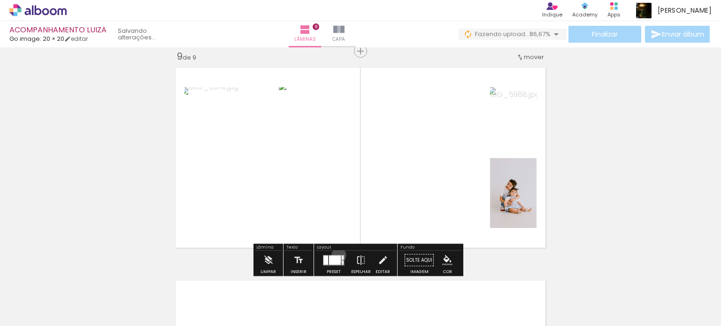
click at [336, 255] on div at bounding box center [335, 259] width 12 height 9
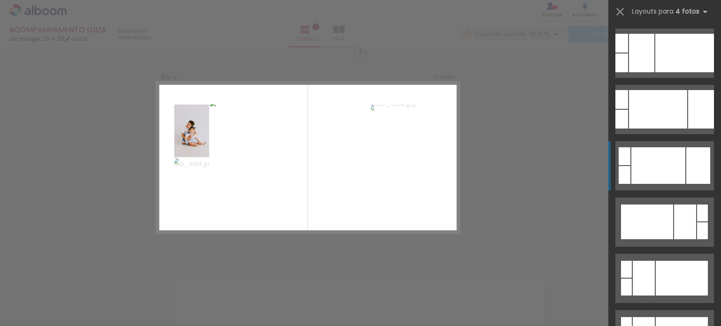
scroll to position [0, 935]
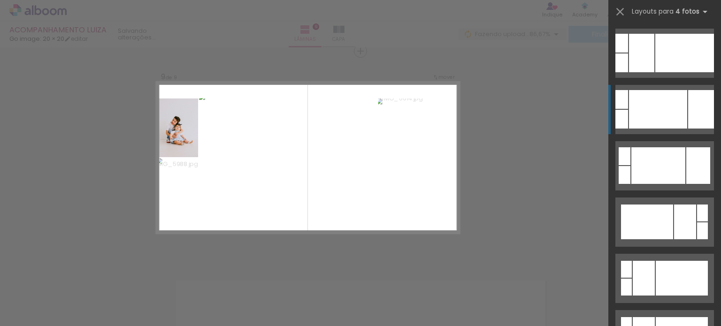
click at [674, 106] on div at bounding box center [658, 109] width 58 height 38
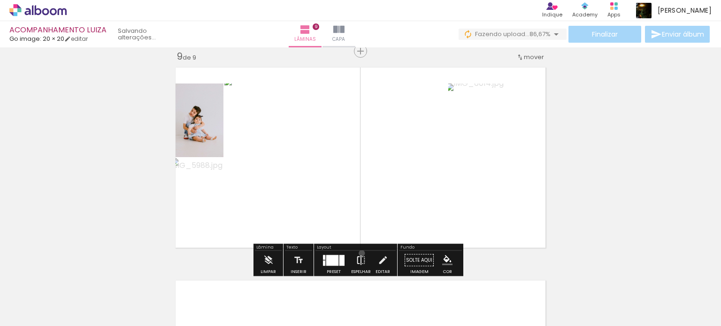
click at [359, 253] on iron-icon at bounding box center [361, 260] width 10 height 19
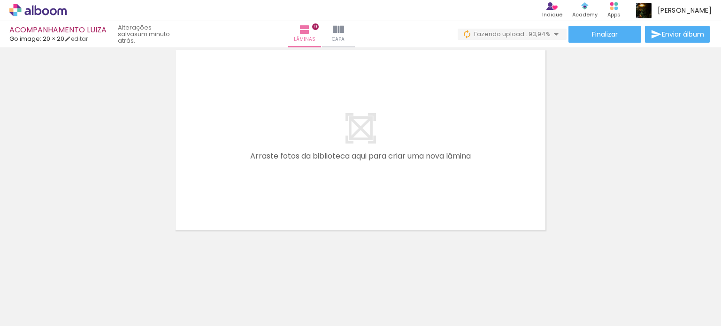
scroll to position [0, 1092]
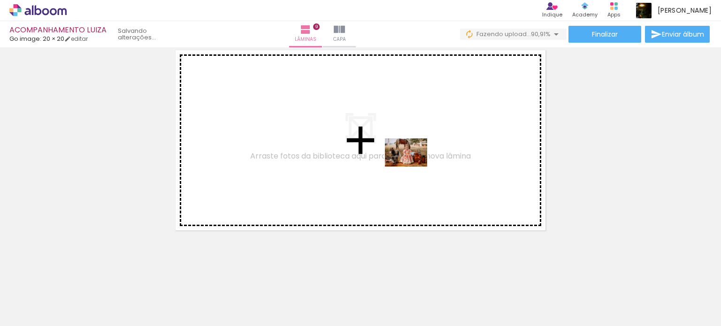
drag, startPoint x: 584, startPoint y: 299, endPoint x: 419, endPoint y: 152, distance: 221.3
click at [415, 147] on quentale-workspace at bounding box center [360, 163] width 721 height 326
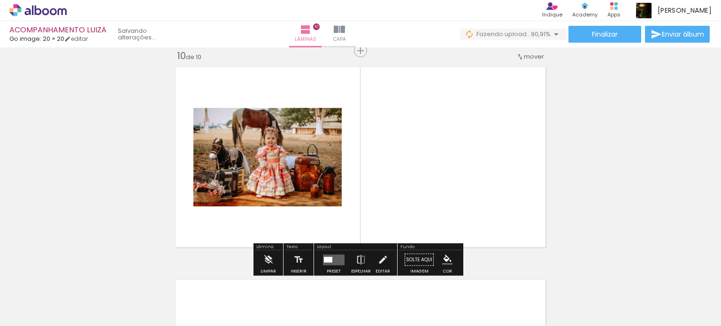
scroll to position [1928, 0]
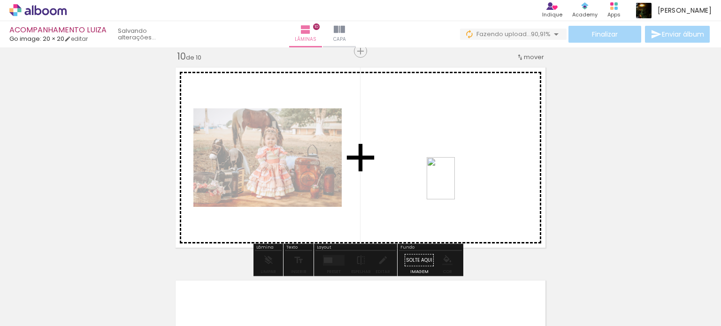
drag, startPoint x: 578, startPoint y: 260, endPoint x: 462, endPoint y: 187, distance: 137.4
click at [455, 184] on quentale-workspace at bounding box center [360, 163] width 721 height 326
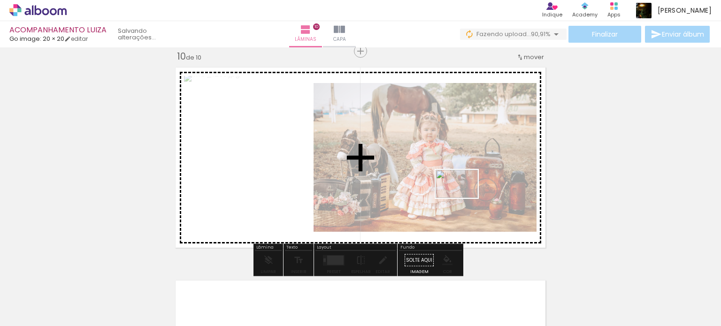
drag, startPoint x: 672, startPoint y: 290, endPoint x: 445, endPoint y: 189, distance: 248.6
click at [445, 189] on quentale-workspace at bounding box center [360, 163] width 721 height 326
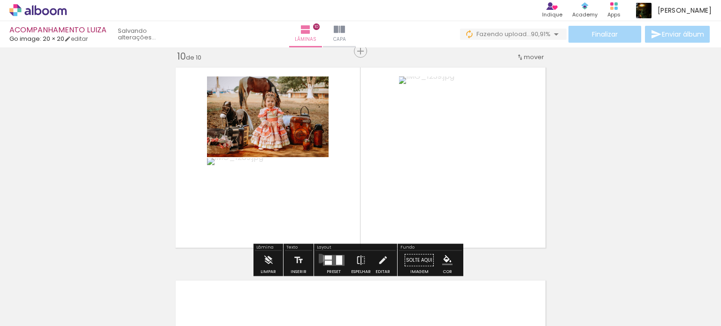
click at [319, 258] on paper-button "Preset" at bounding box center [334, 263] width 30 height 24
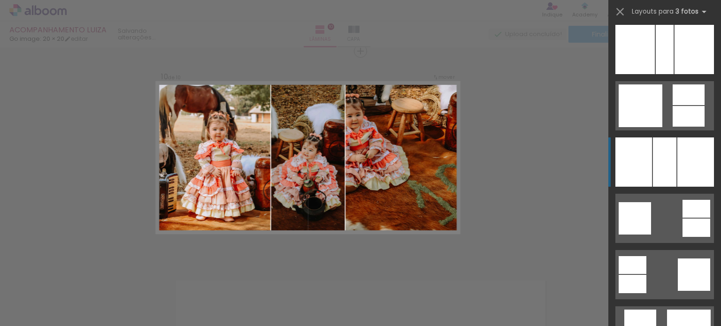
scroll to position [1595, 0]
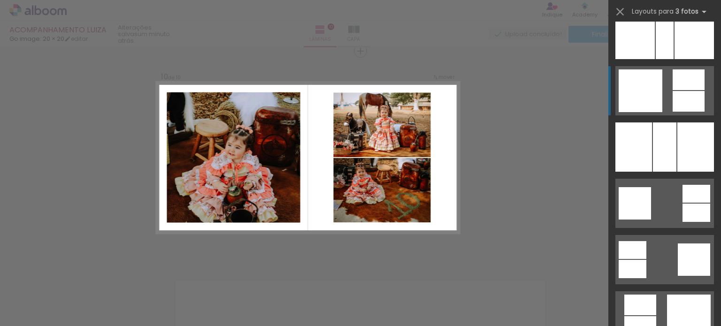
click at [643, 97] on div at bounding box center [640, 90] width 44 height 43
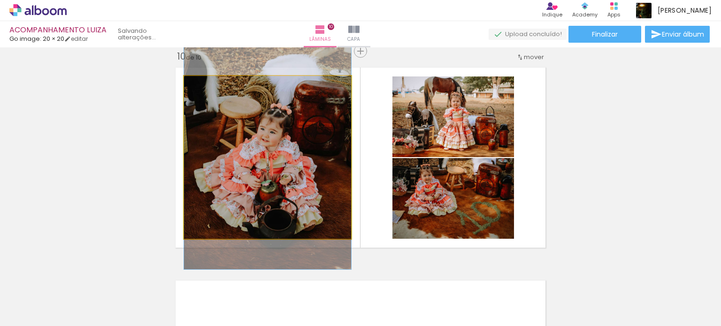
drag, startPoint x: 255, startPoint y: 174, endPoint x: 261, endPoint y: 161, distance: 14.5
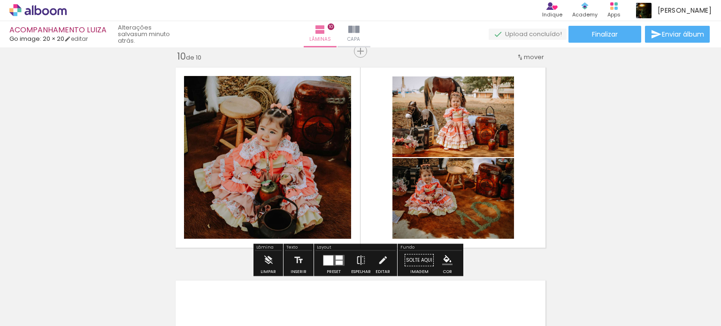
click at [463, 208] on quentale-photo at bounding box center [452, 198] width 121 height 81
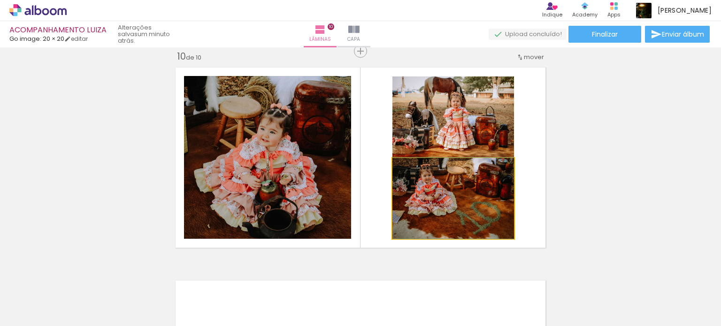
click at [484, 208] on quentale-photo at bounding box center [452, 198] width 121 height 81
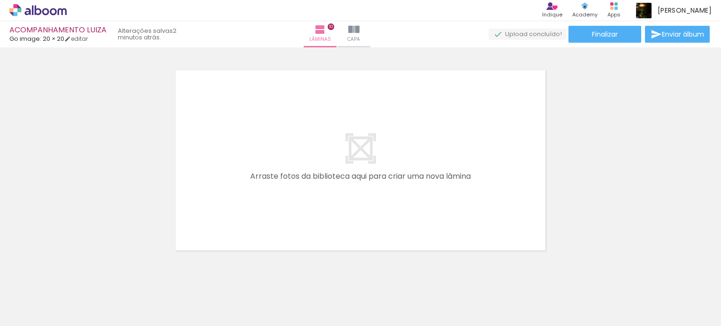
scroll to position [2112, 0]
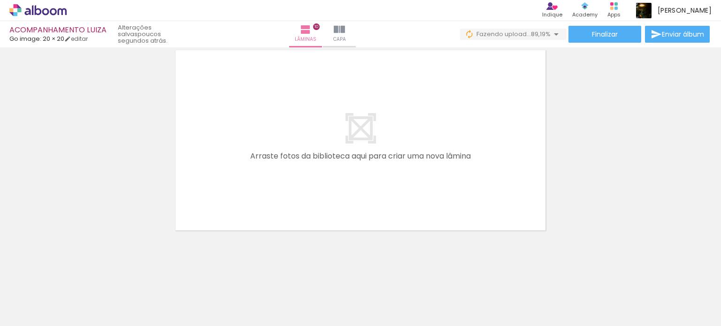
scroll to position [0, 1303]
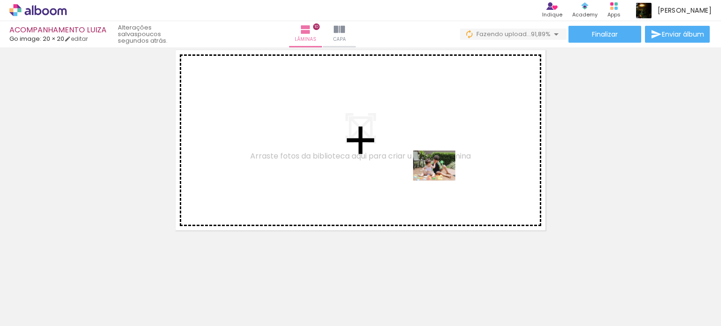
drag, startPoint x: 542, startPoint y: 297, endPoint x: 441, endPoint y: 168, distance: 163.4
click at [441, 168] on quentale-workspace at bounding box center [360, 163] width 721 height 326
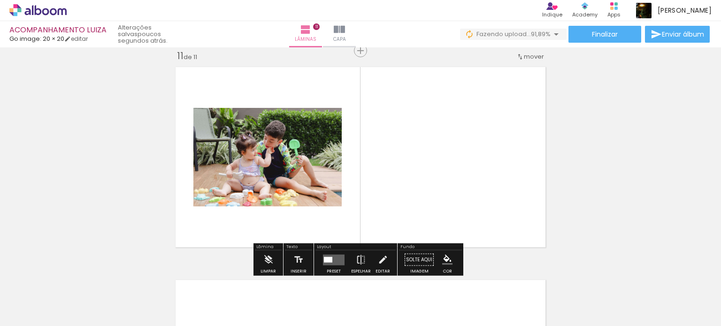
scroll to position [2141, 0]
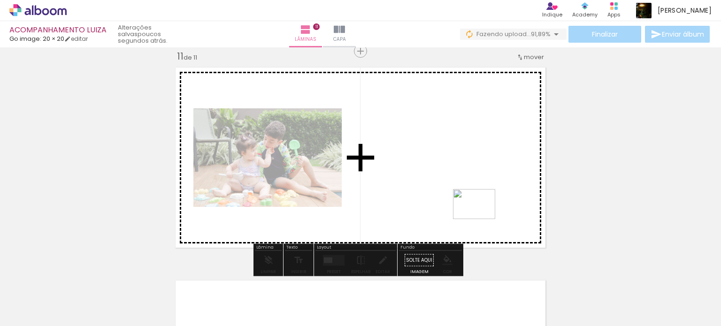
drag, startPoint x: 563, startPoint y: 302, endPoint x: 459, endPoint y: 191, distance: 151.7
click at [459, 191] on quentale-workspace at bounding box center [360, 163] width 721 height 326
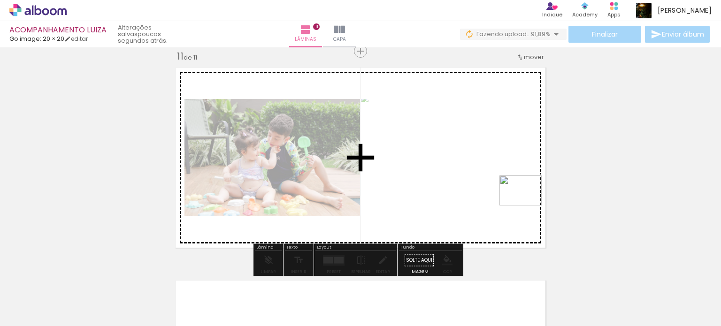
drag, startPoint x: 642, startPoint y: 293, endPoint x: 528, endPoint y: 204, distance: 144.3
click at [523, 200] on quentale-workspace at bounding box center [360, 163] width 721 height 326
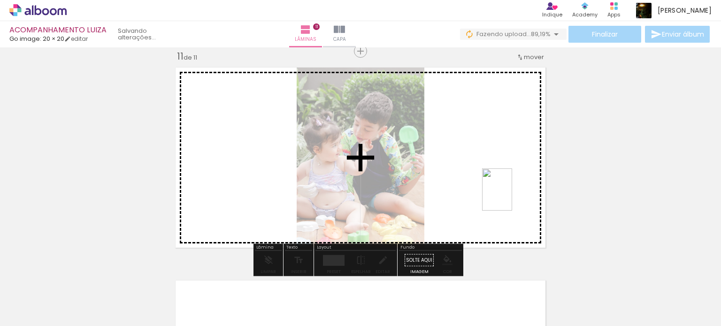
drag, startPoint x: 683, startPoint y: 298, endPoint x: 506, endPoint y: 193, distance: 205.5
click at [507, 193] on quentale-workspace at bounding box center [360, 163] width 721 height 326
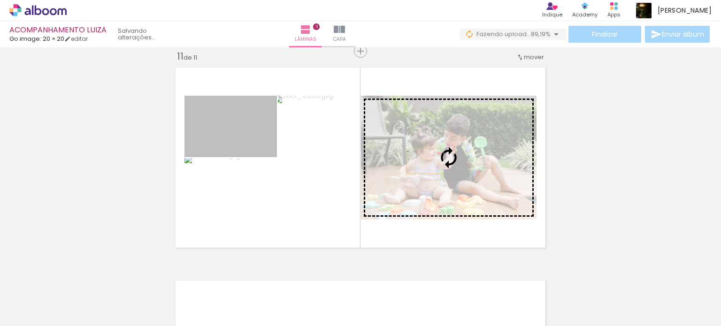
drag, startPoint x: 249, startPoint y: 136, endPoint x: 432, endPoint y: 161, distance: 184.2
click at [0, 0] on slot at bounding box center [0, 0] width 0 height 0
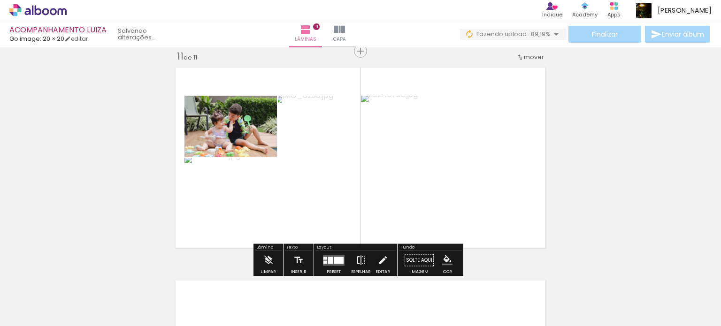
click at [359, 253] on iron-icon at bounding box center [361, 260] width 10 height 19
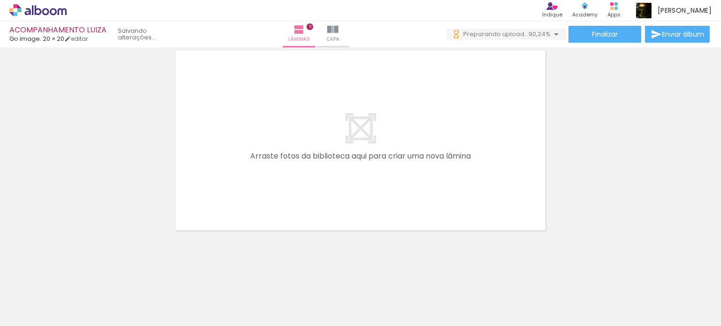
scroll to position [0, 1513]
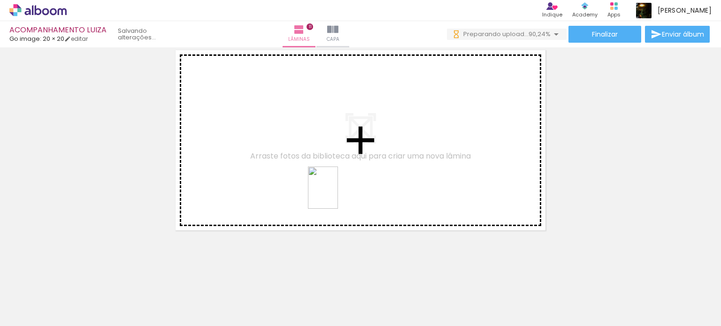
drag, startPoint x: 530, startPoint y: 301, endPoint x: 335, endPoint y: 192, distance: 223.4
click at [336, 193] on quentale-workspace at bounding box center [360, 163] width 721 height 326
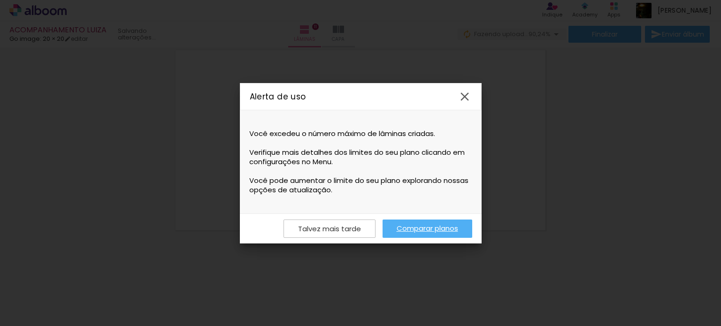
click at [463, 97] on iron-icon at bounding box center [464, 97] width 14 height 14
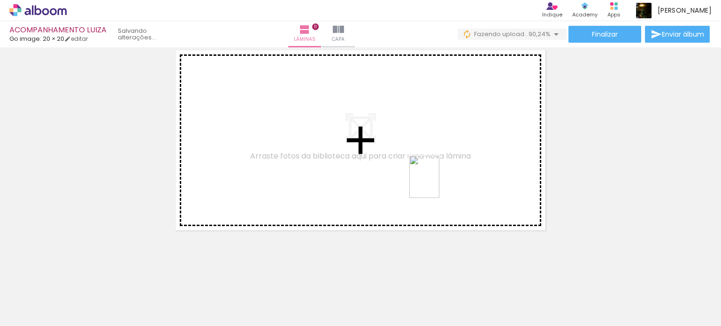
drag, startPoint x: 508, startPoint y: 275, endPoint x: 421, endPoint y: 167, distance: 139.2
click at [421, 167] on quentale-workspace at bounding box center [360, 163] width 721 height 326
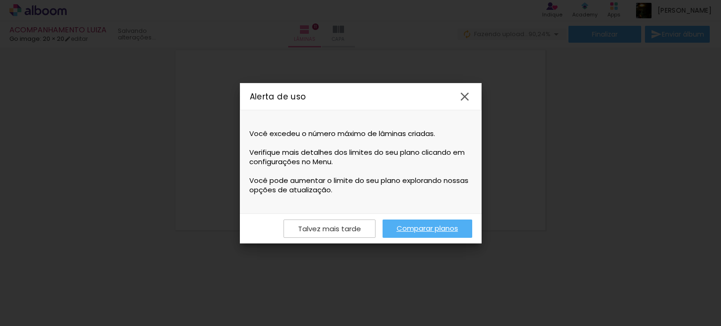
click at [466, 91] on iron-icon at bounding box center [464, 97] width 14 height 14
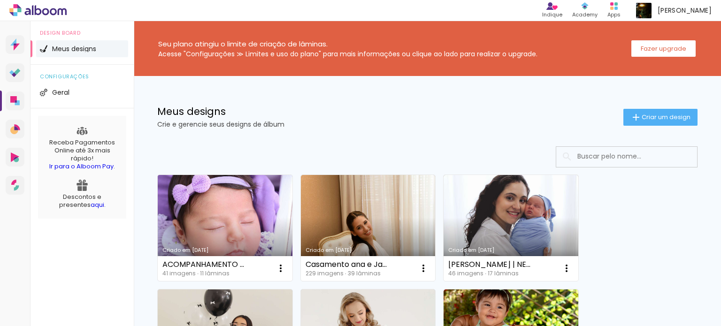
click at [268, 187] on link "Criado em [DATE]" at bounding box center [225, 228] width 135 height 106
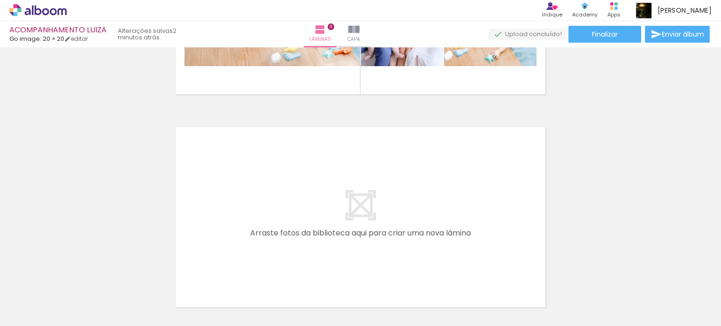
scroll to position [2372, 0]
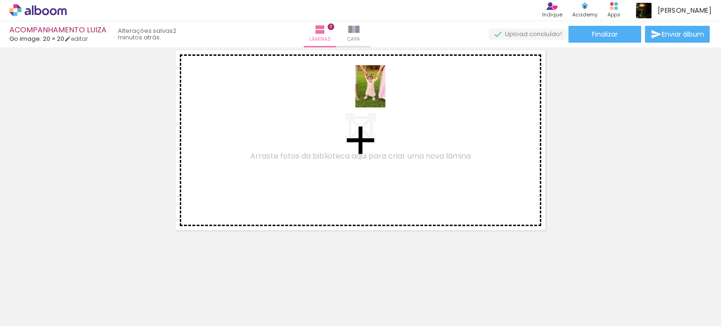
drag, startPoint x: 499, startPoint y: 280, endPoint x: 383, endPoint y: 93, distance: 219.3
click at [383, 93] on quentale-workspace at bounding box center [360, 163] width 721 height 326
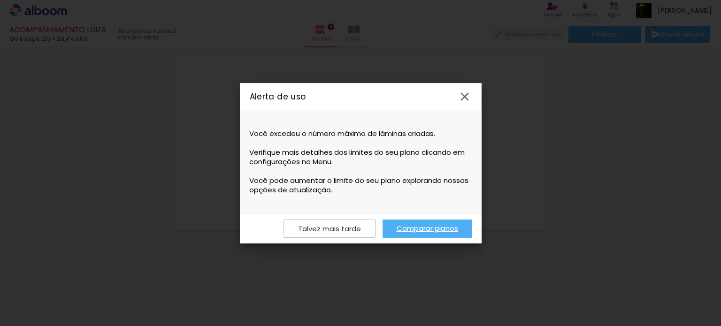
click at [462, 92] on iron-icon at bounding box center [464, 97] width 14 height 14
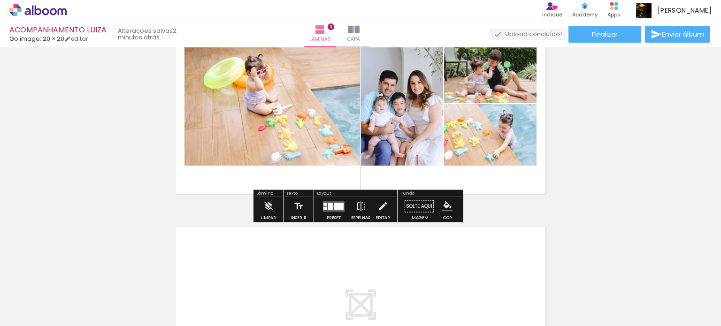
scroll to position [2231, 0]
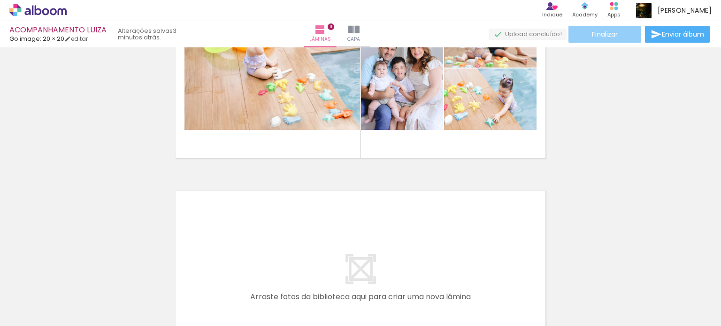
click at [601, 35] on span "Finalizar" at bounding box center [605, 34] width 26 height 7
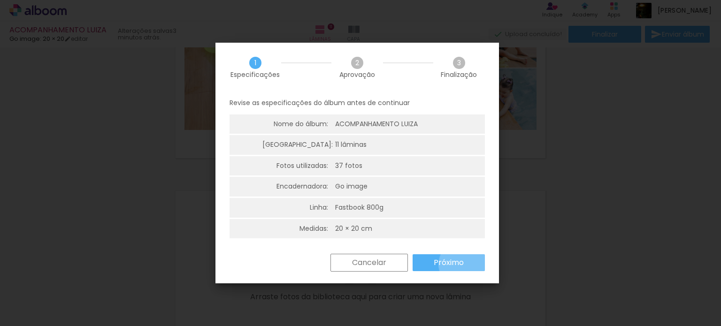
click at [465, 265] on paper-button "Próximo" at bounding box center [448, 262] width 72 height 17
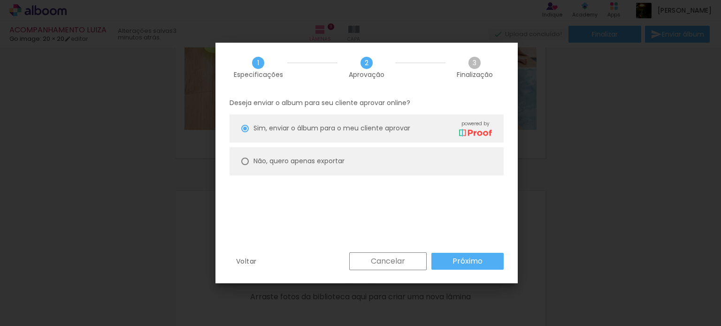
click at [0, 0] on slot "Não, quero apenas exportar" at bounding box center [0, 0] width 0 height 0
type paper-radio-button "on"
click at [0, 0] on slot "Próximo" at bounding box center [0, 0] width 0 height 0
type input "Alta, 300 DPI"
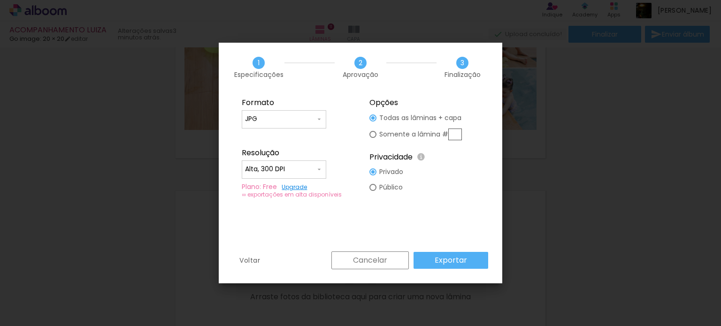
click at [0, 0] on slot "Exportar" at bounding box center [0, 0] width 0 height 0
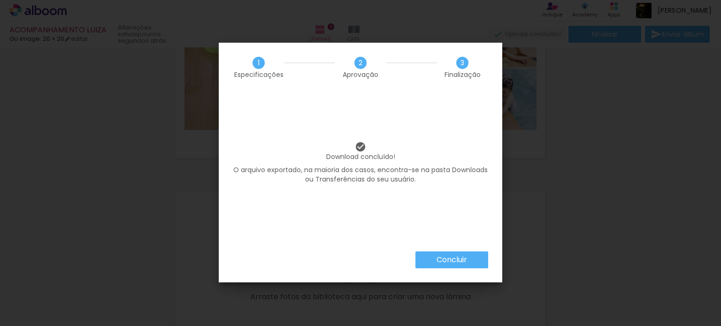
click at [447, 255] on paper-button "Concluir" at bounding box center [451, 259] width 73 height 17
